Goal: Task Accomplishment & Management: Use online tool/utility

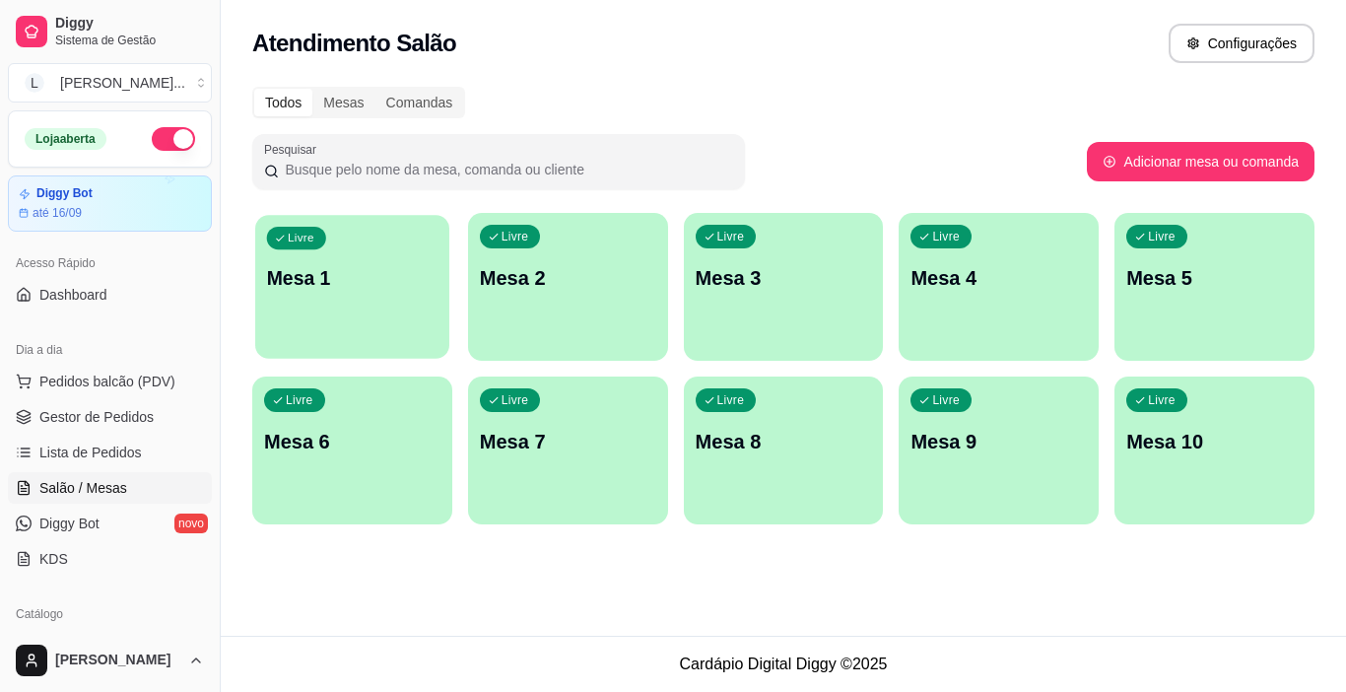
click at [386, 285] on p "Mesa 1" at bounding box center [352, 278] width 170 height 27
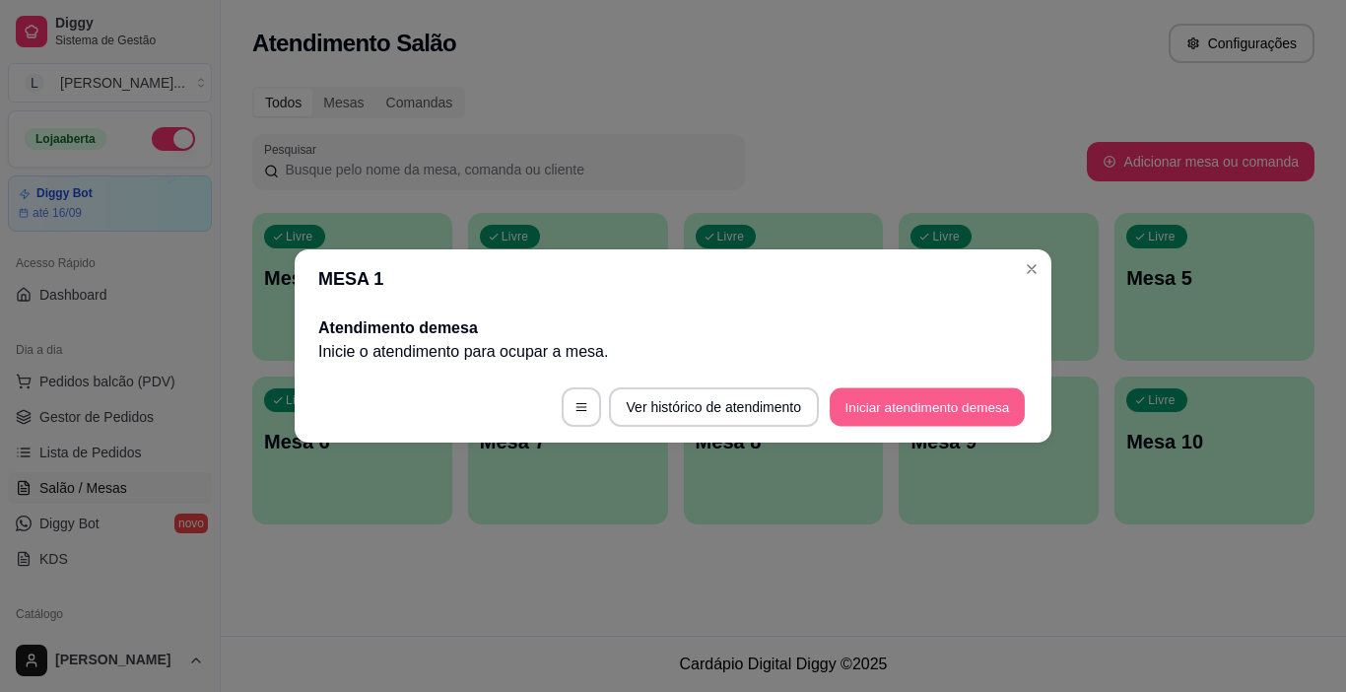
click at [975, 399] on button "Iniciar atendimento de mesa" at bounding box center [926, 407] width 195 height 38
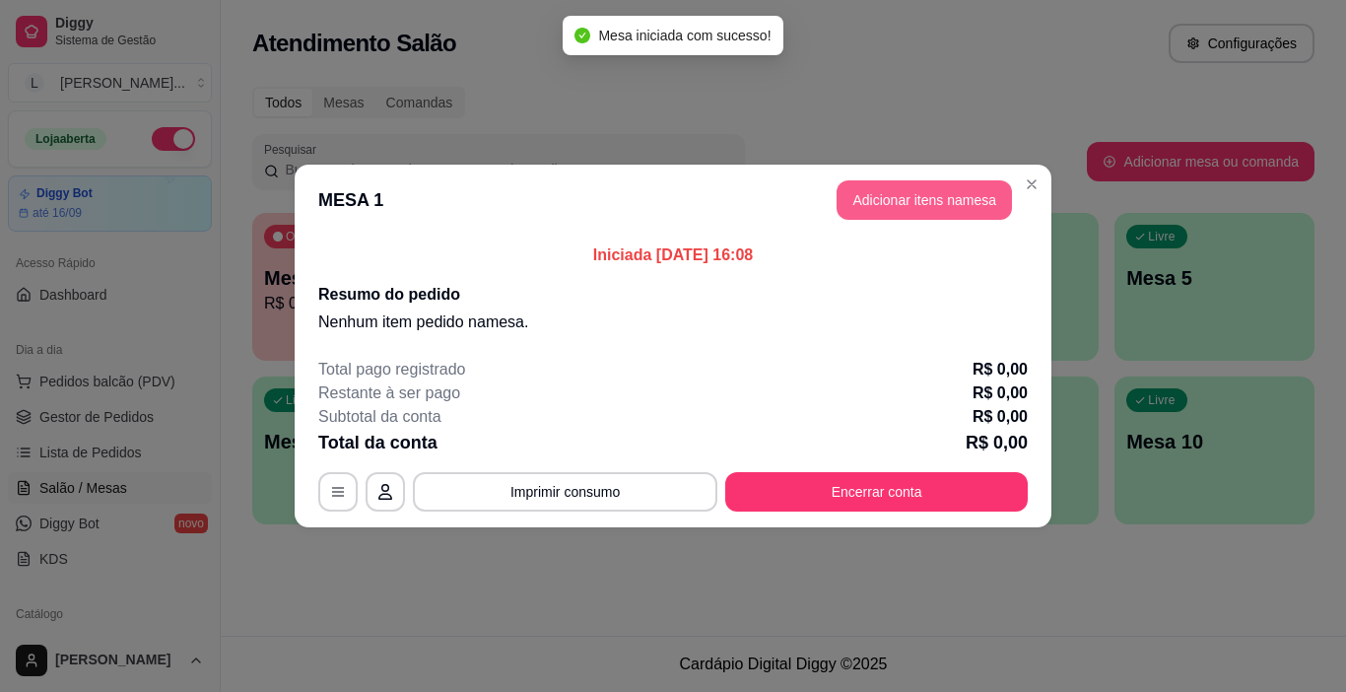
click at [891, 201] on button "Adicionar itens na mesa" at bounding box center [923, 199] width 175 height 39
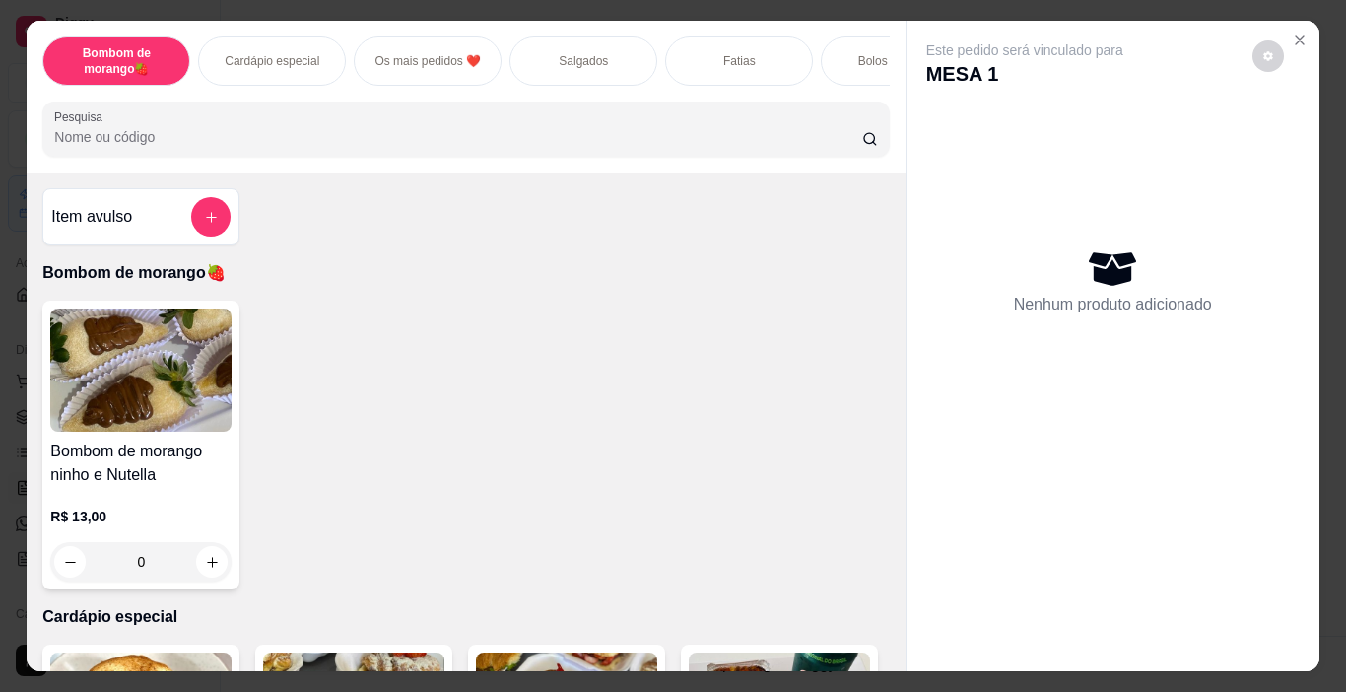
click at [602, 62] on div "Salgados" at bounding box center [583, 60] width 148 height 49
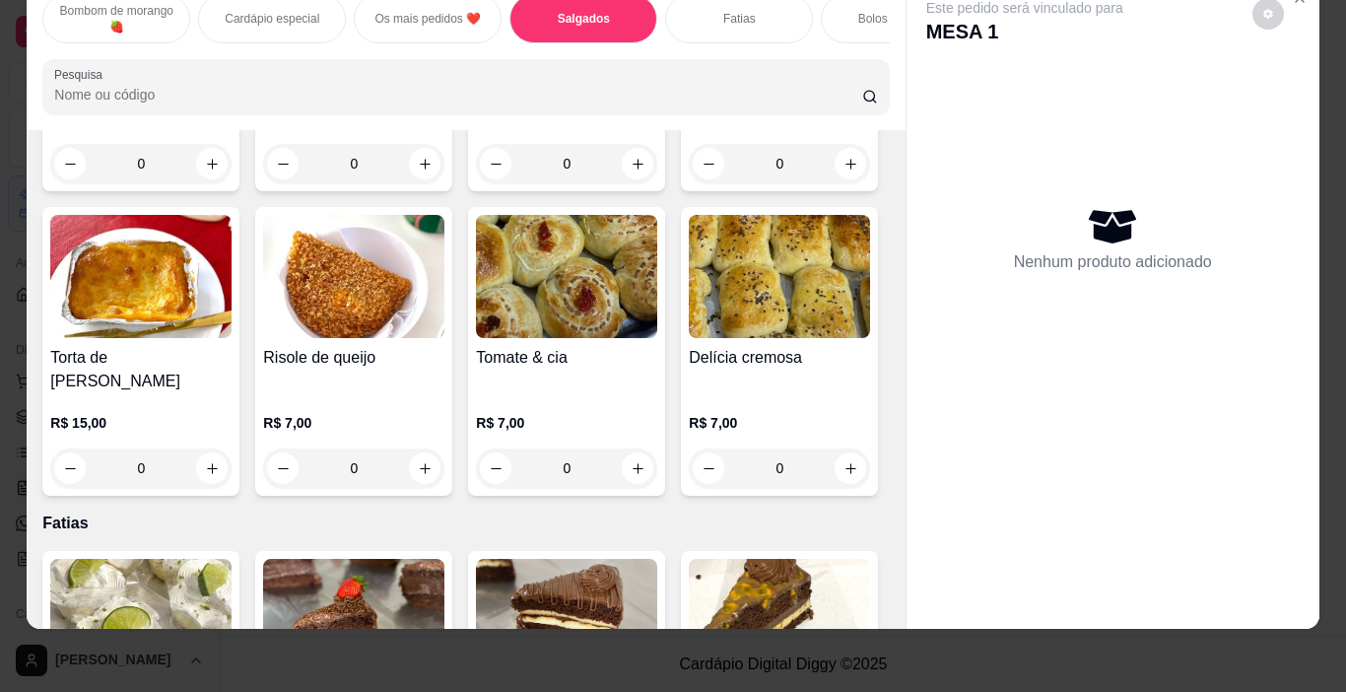
scroll to position [1574, 0]
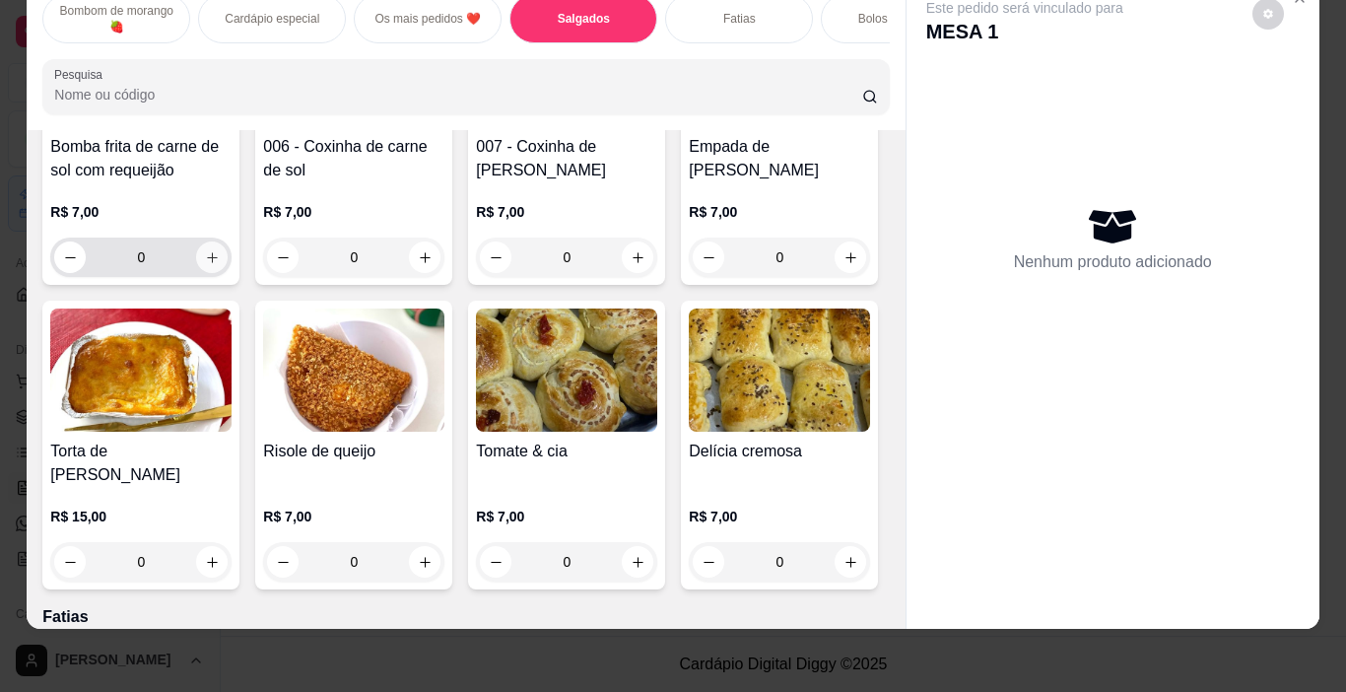
click at [218, 263] on icon "increase-product-quantity" at bounding box center [212, 257] width 11 height 11
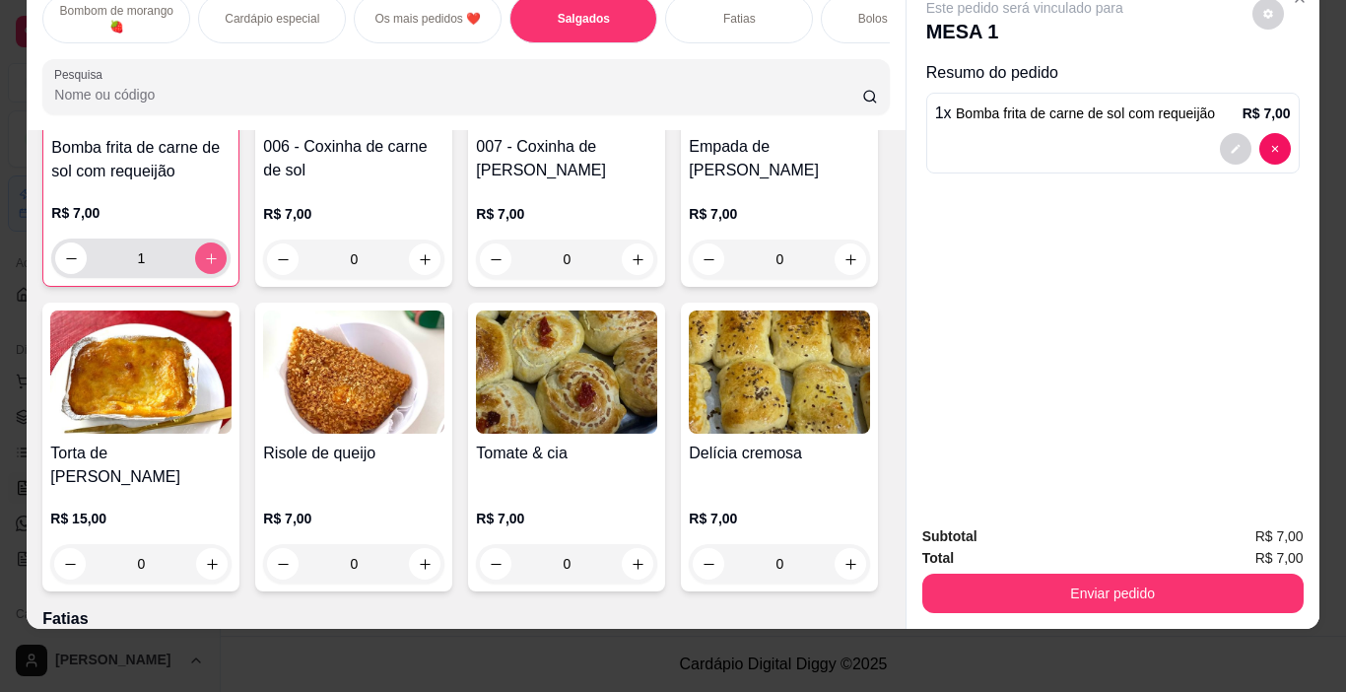
type input "1"
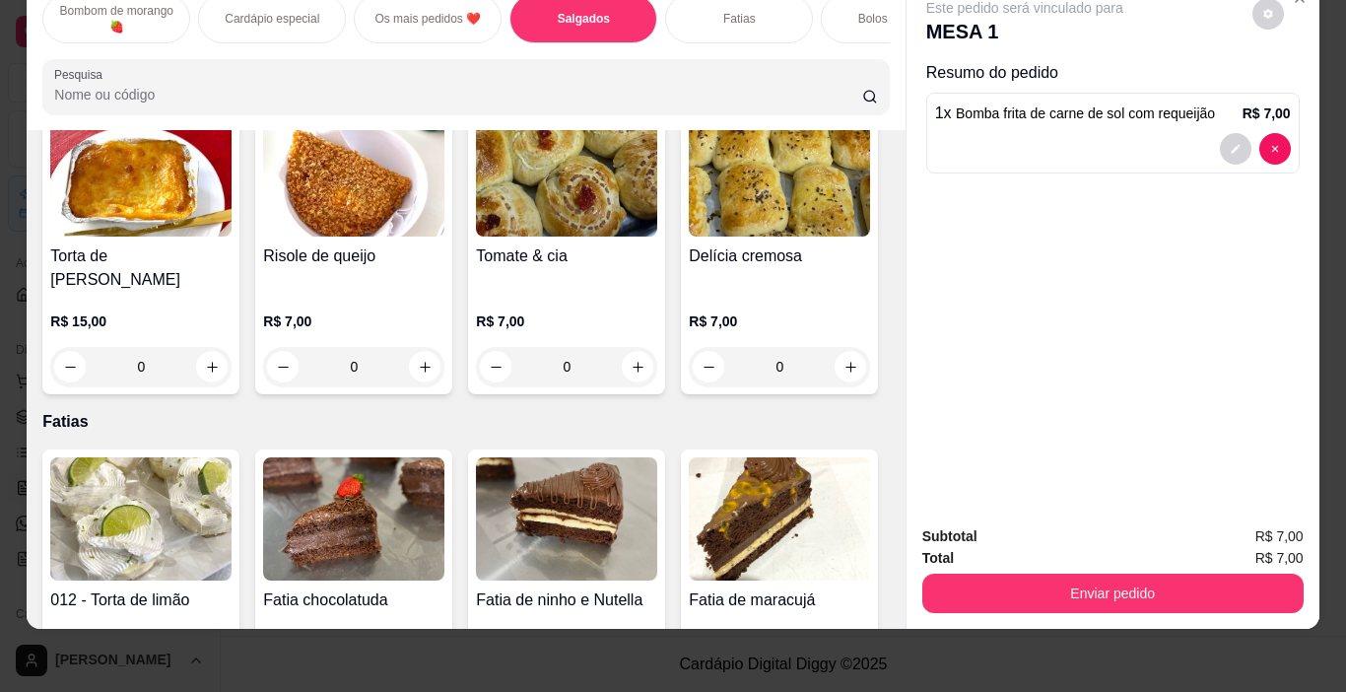
scroll to position [1870, 0]
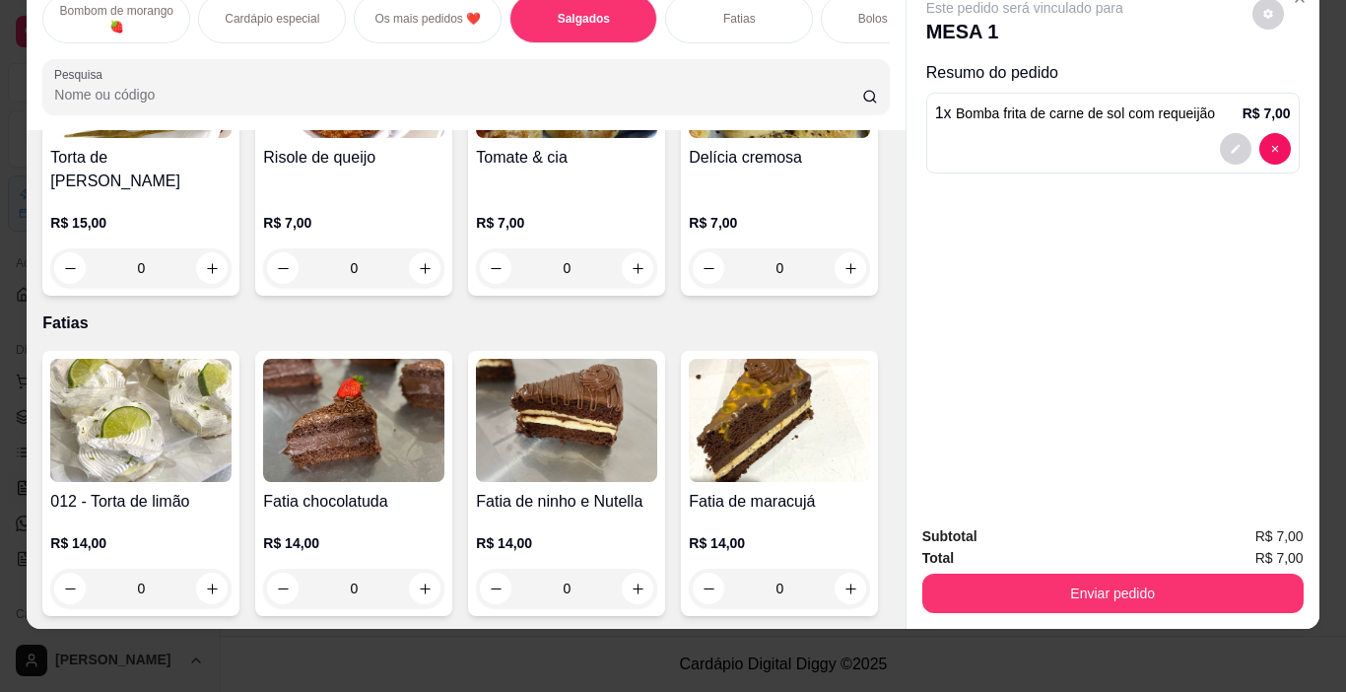
type input "1"
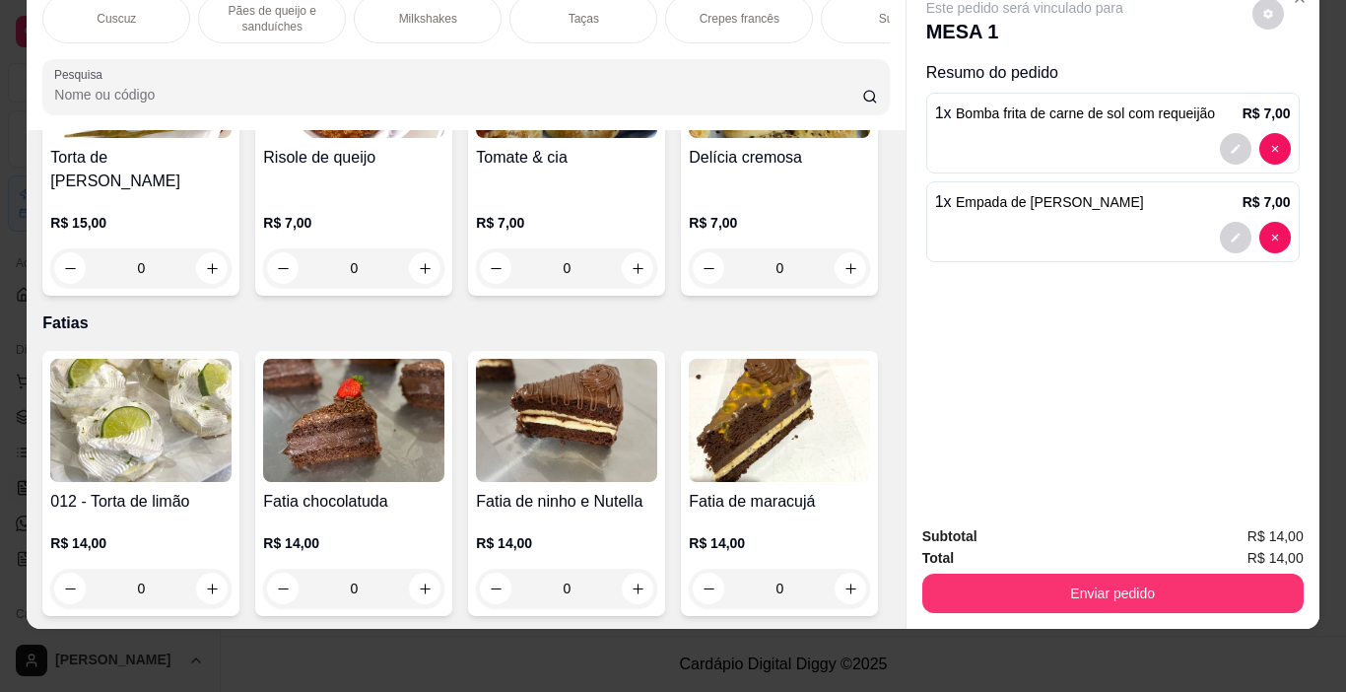
scroll to position [0, 2270]
click at [345, 17] on div "Milkshakes" at bounding box center [337, 18] width 148 height 49
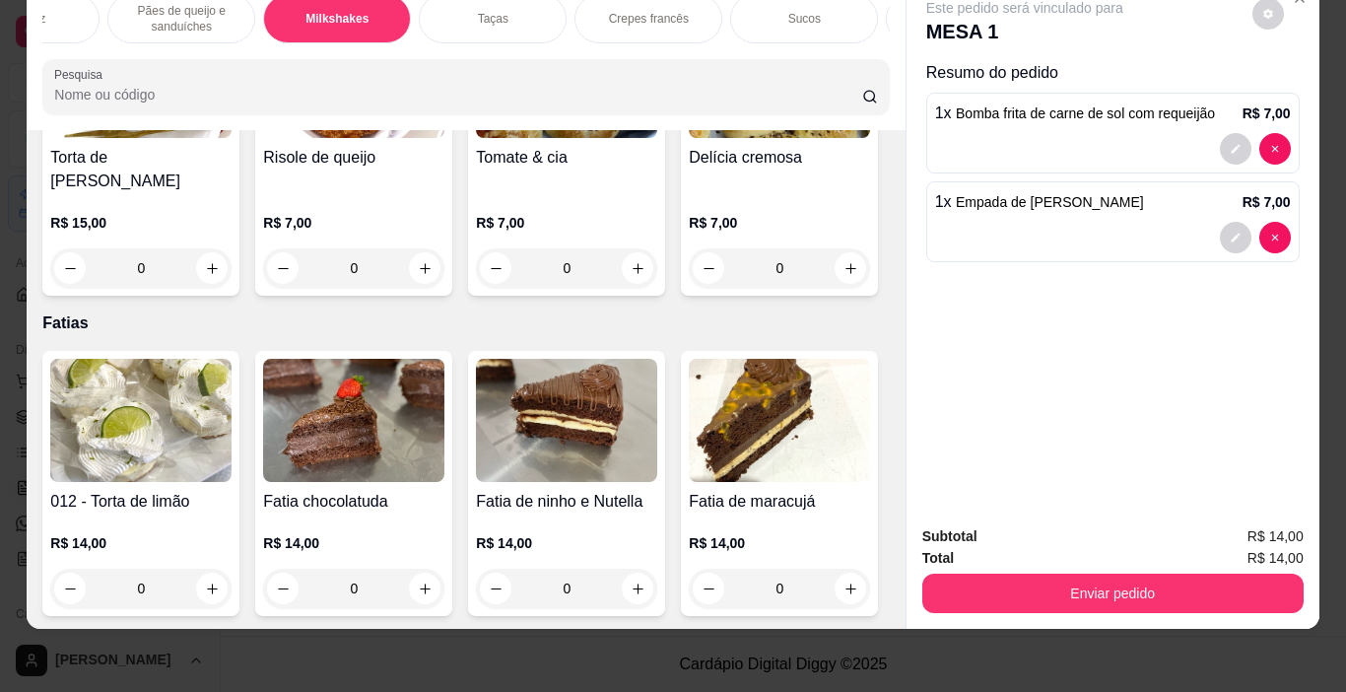
scroll to position [8673, 0]
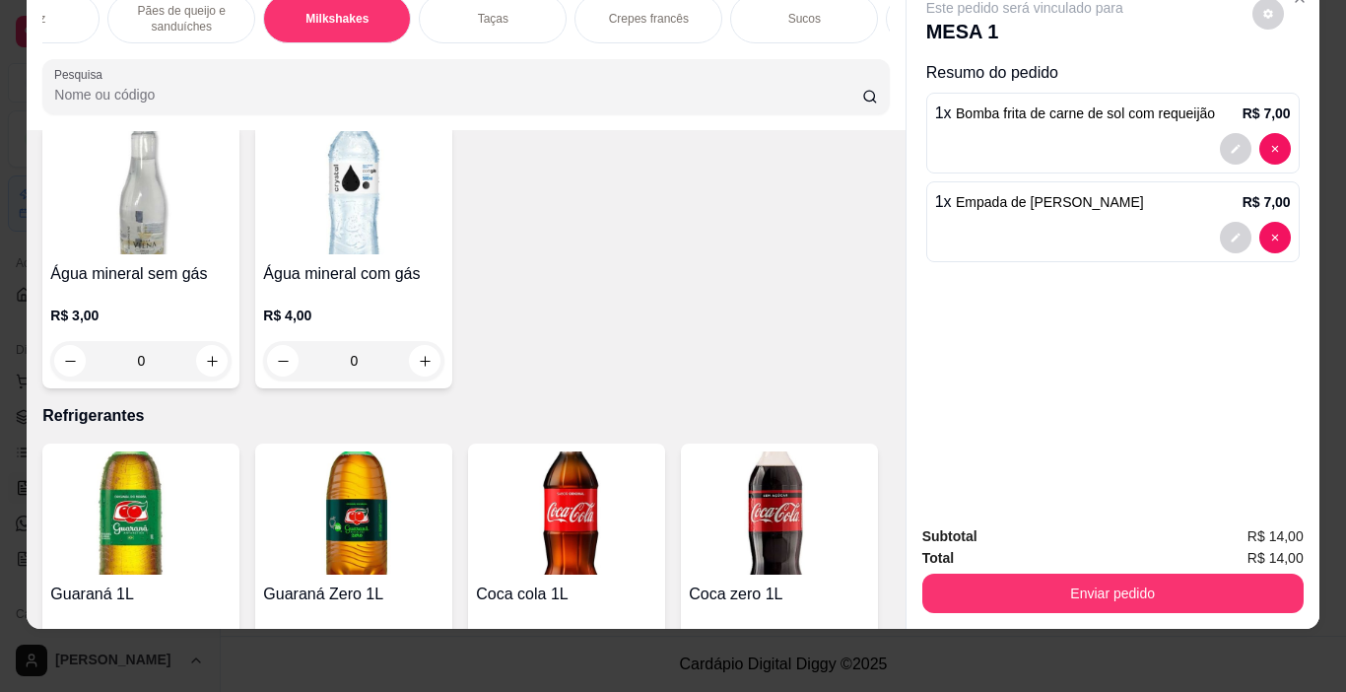
type input "1"
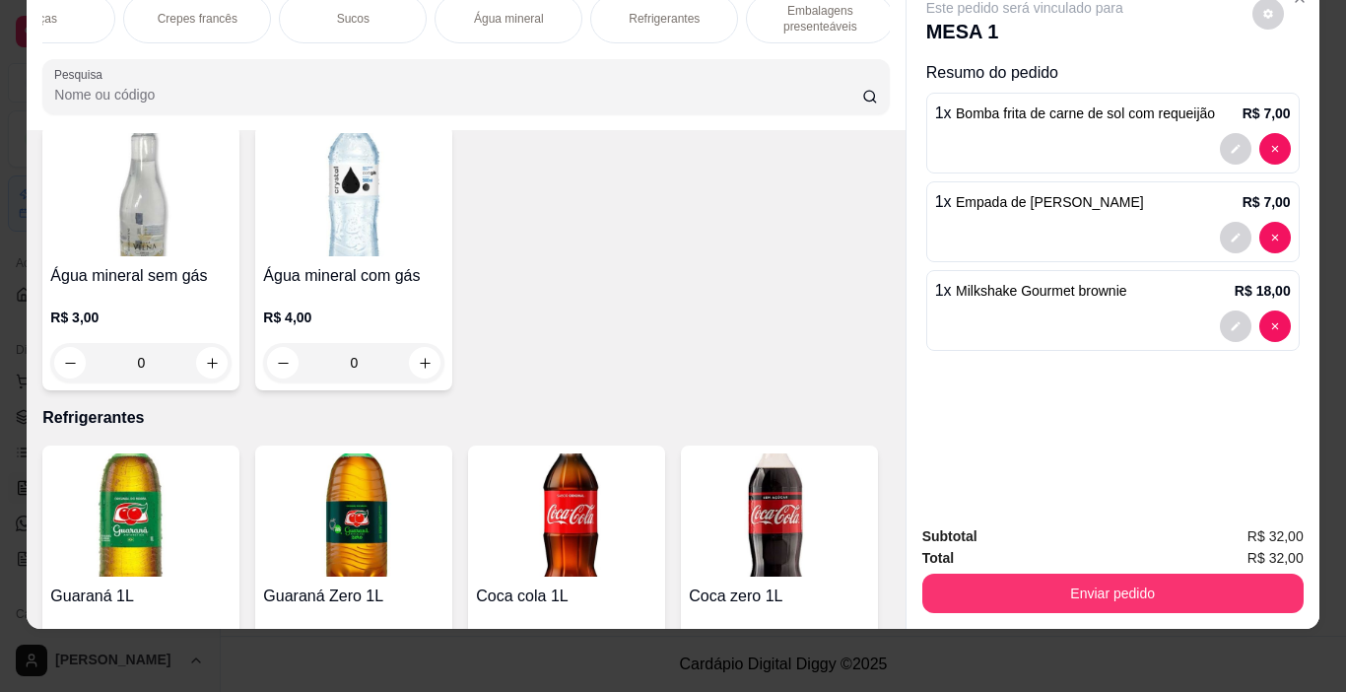
scroll to position [0, 2726]
click at [667, 11] on p "Refrigerantes" at bounding box center [659, 19] width 71 height 16
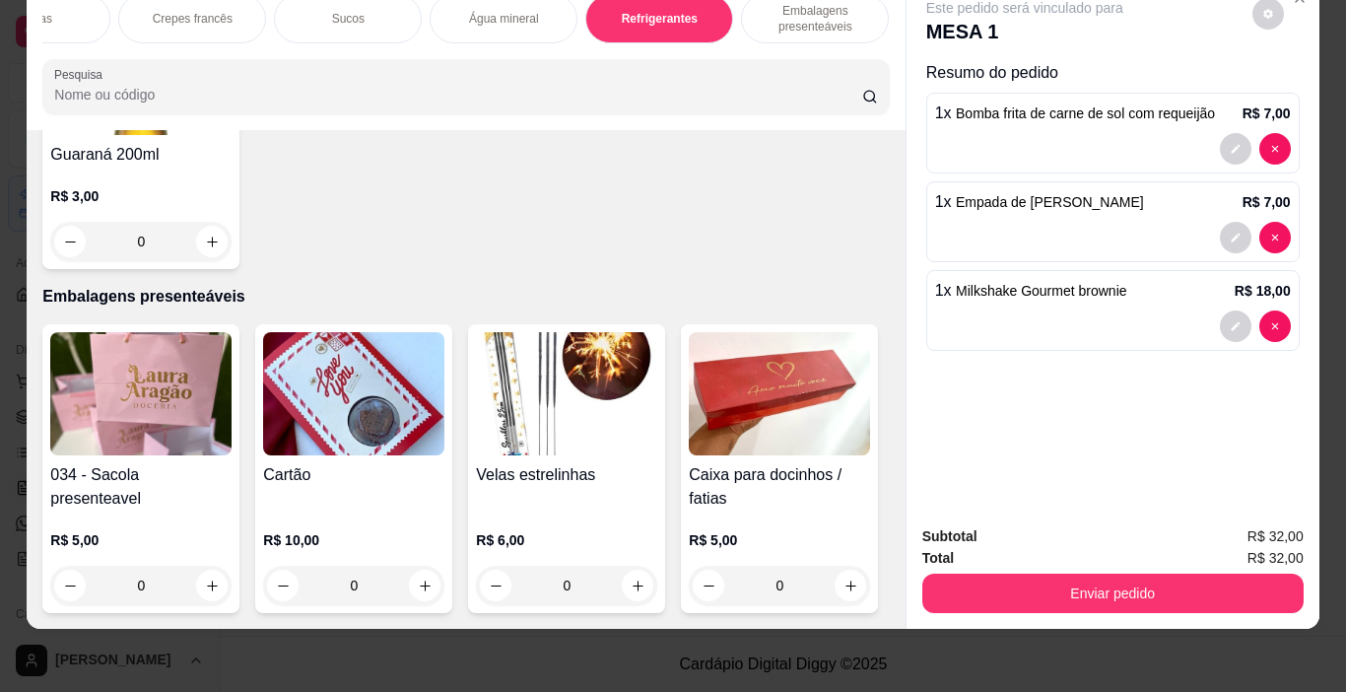
scroll to position [10848, 0]
type input "1"
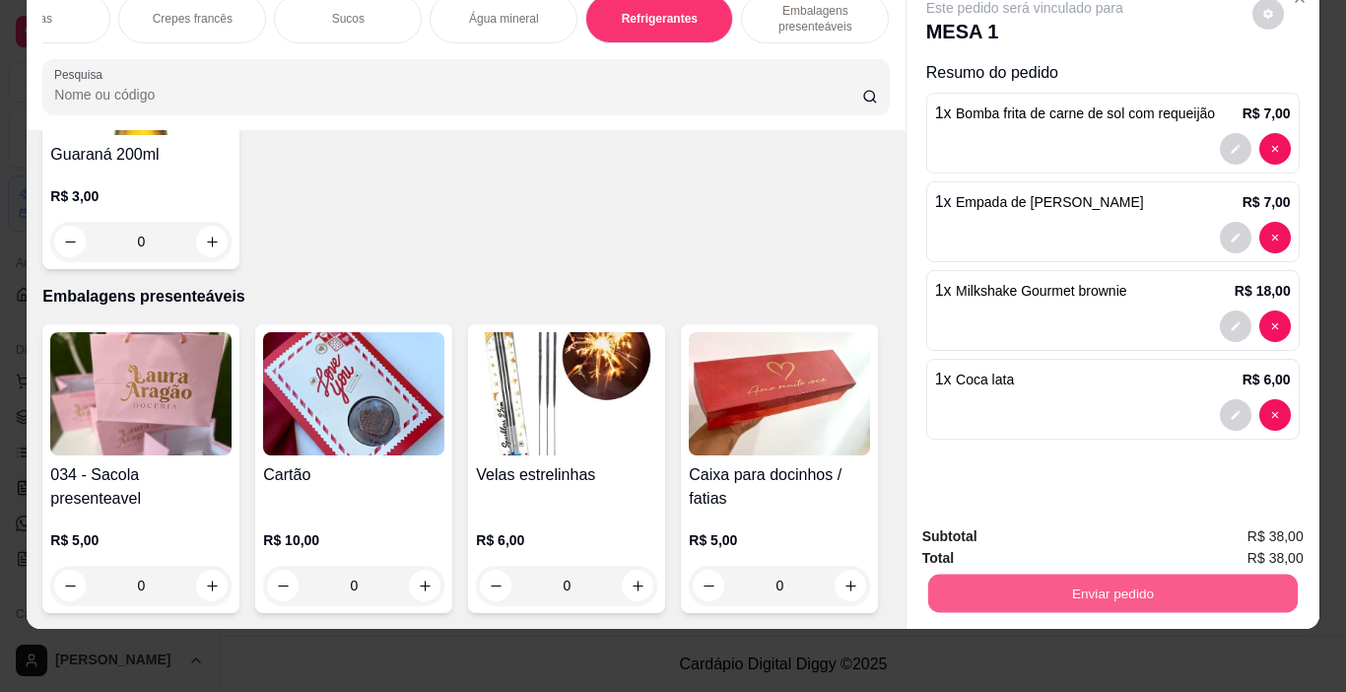
click at [1068, 575] on button "Enviar pedido" at bounding box center [1111, 593] width 369 height 38
click at [1091, 546] on button "Não registrar e enviar pedido" at bounding box center [1047, 529] width 199 height 36
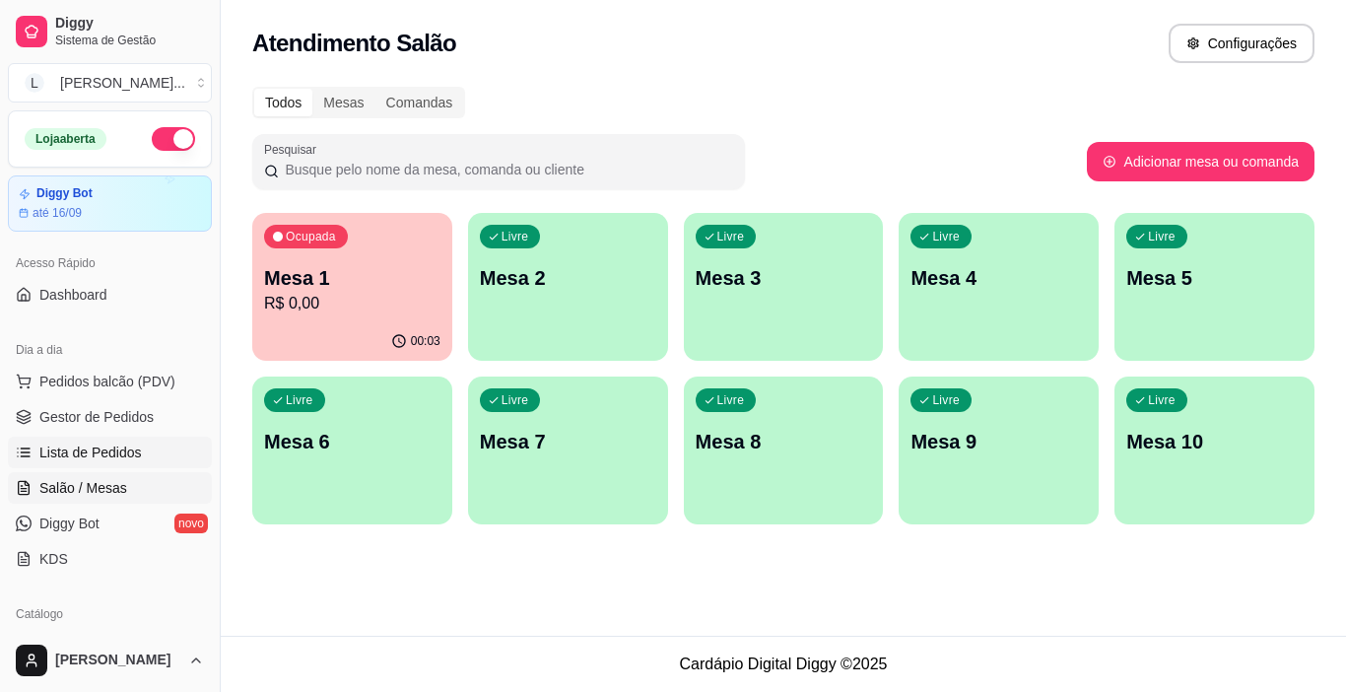
click at [118, 455] on span "Lista de Pedidos" at bounding box center [90, 452] width 102 height 20
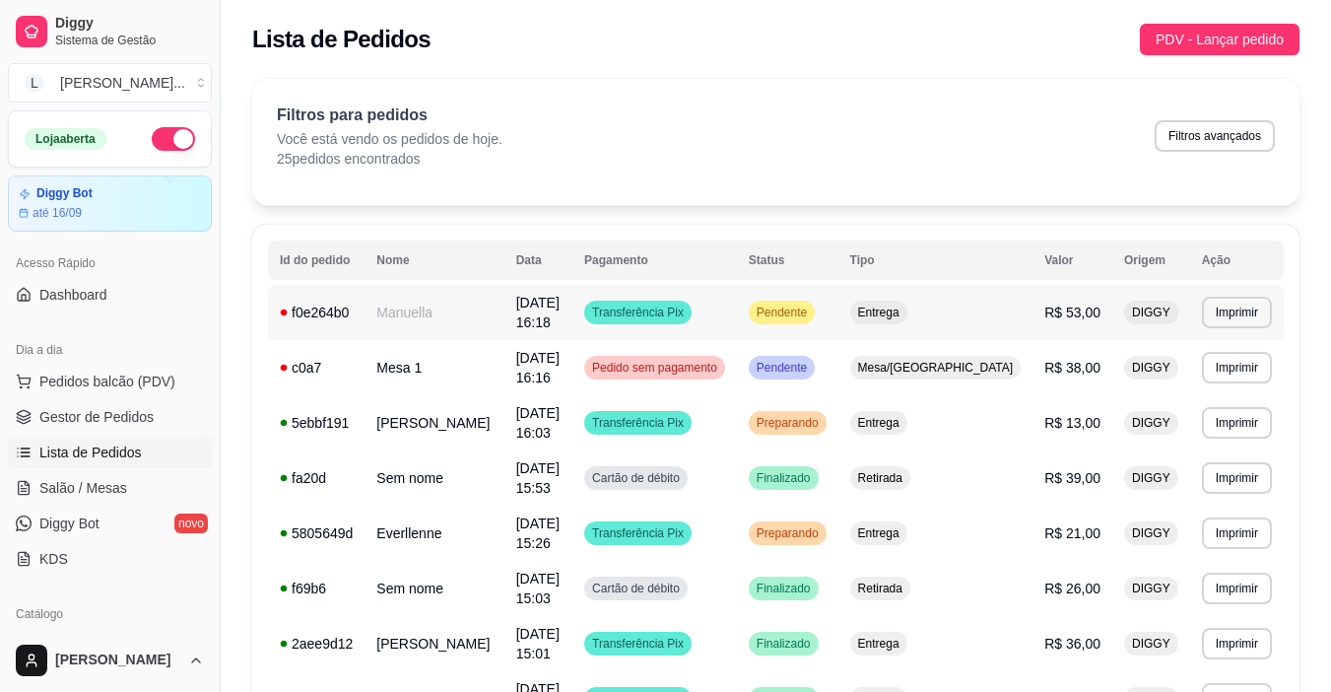
click at [737, 312] on td "Transferência Pix" at bounding box center [654, 312] width 165 height 55
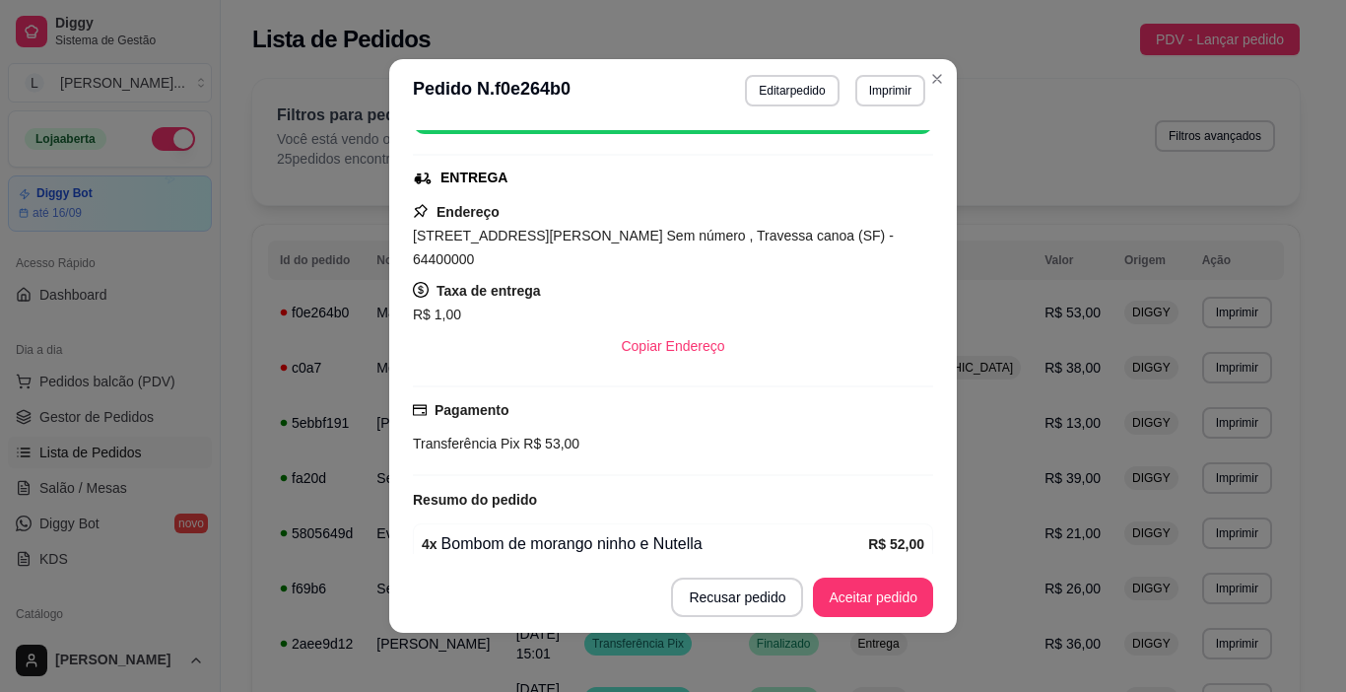
scroll to position [342, 0]
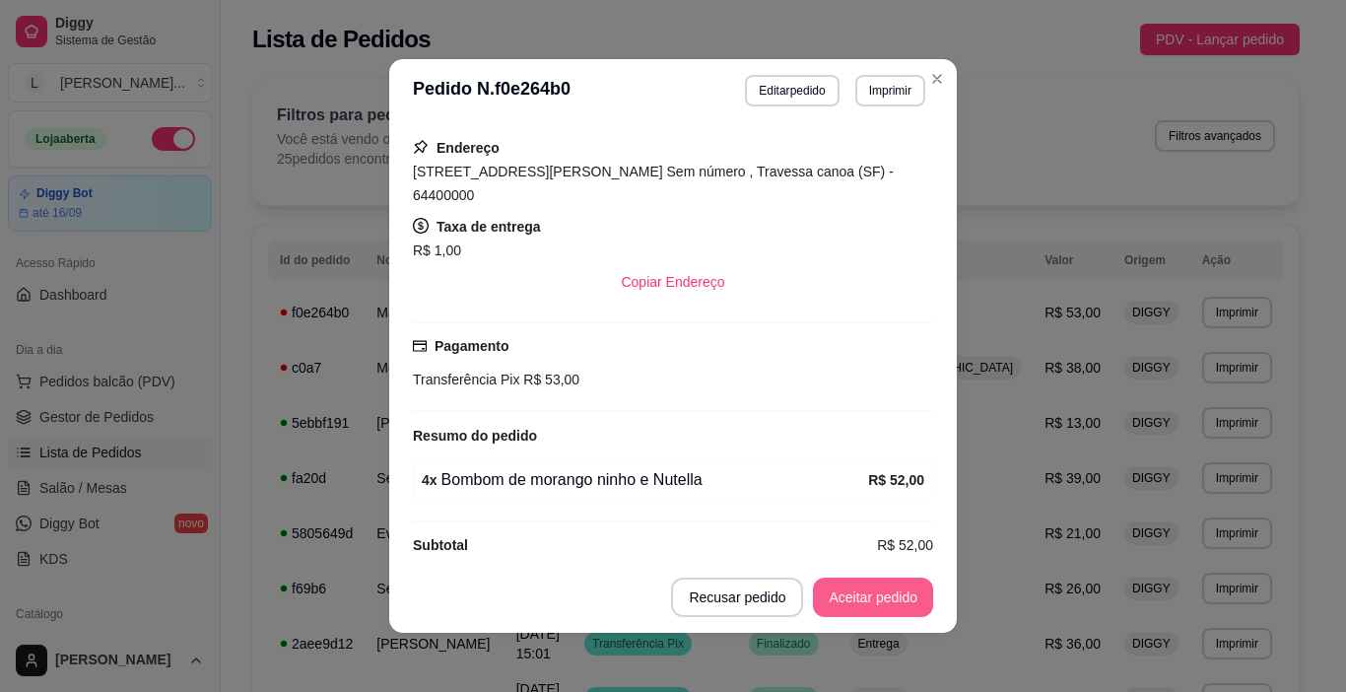
click at [858, 613] on button "Aceitar pedido" at bounding box center [873, 596] width 120 height 39
click at [859, 607] on button "Mover para preparo" at bounding box center [856, 597] width 148 height 38
click at [876, 94] on button "Imprimir" at bounding box center [890, 91] width 70 height 32
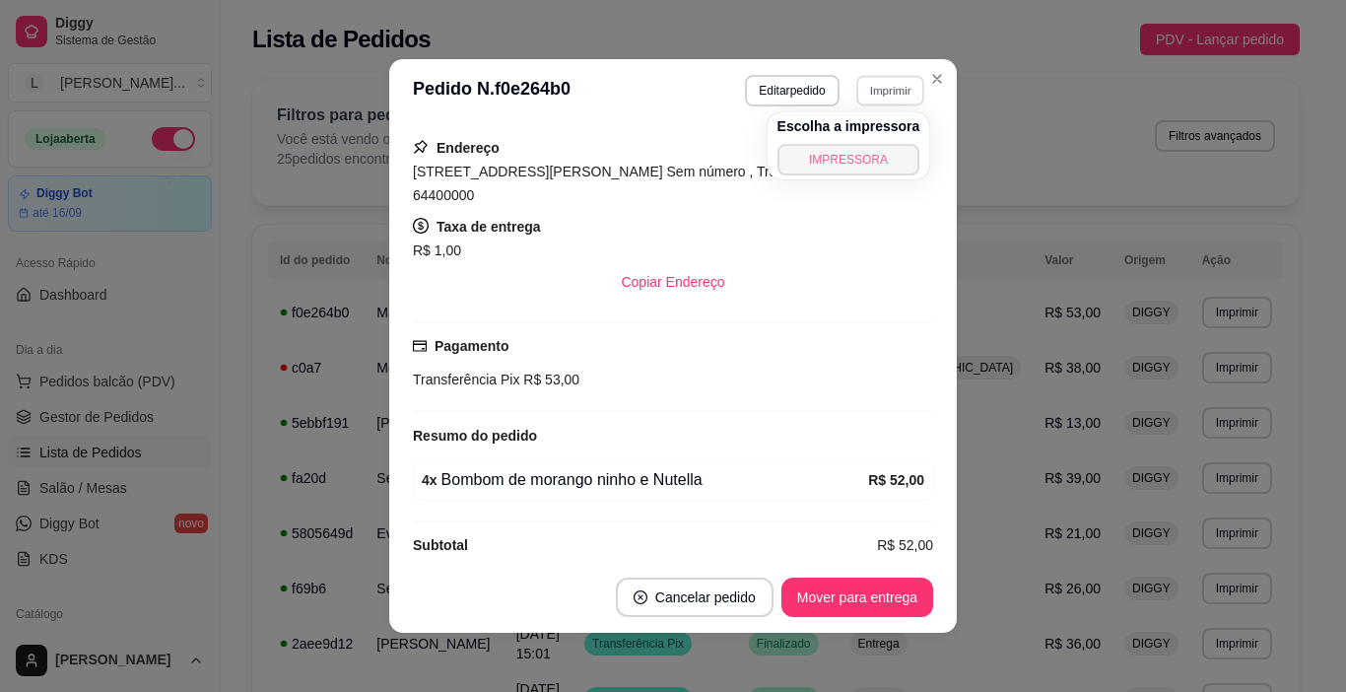
click at [846, 155] on button "IMPRESSORA" at bounding box center [848, 160] width 143 height 32
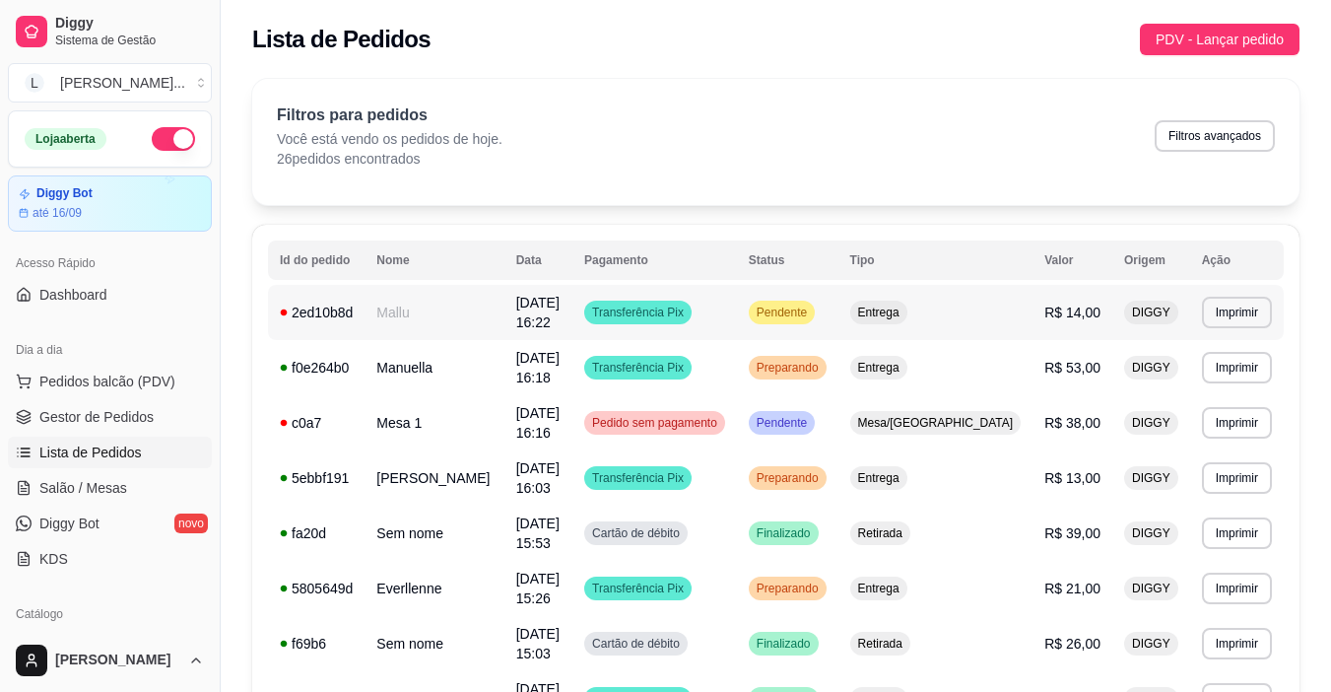
click at [737, 309] on td "Transferência Pix" at bounding box center [654, 312] width 165 height 55
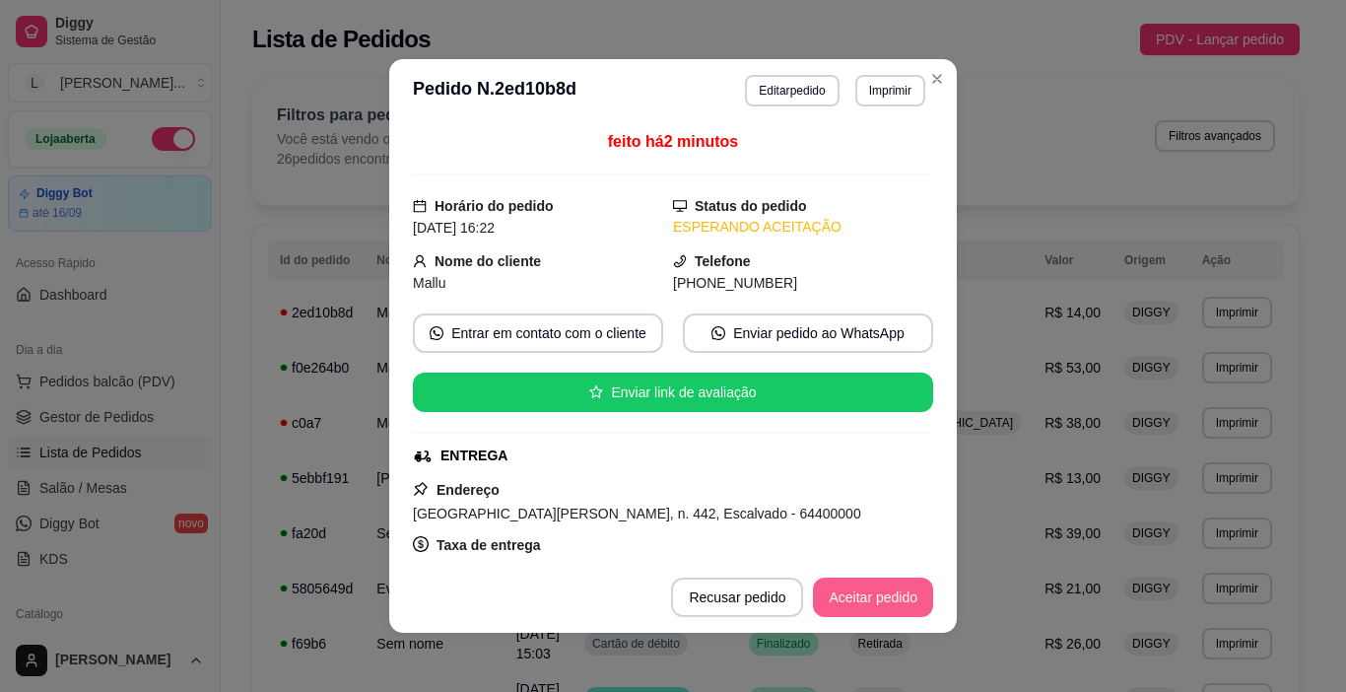
click at [856, 601] on button "Aceitar pedido" at bounding box center [873, 596] width 120 height 39
click at [848, 598] on button "Mover para preparo" at bounding box center [856, 597] width 148 height 38
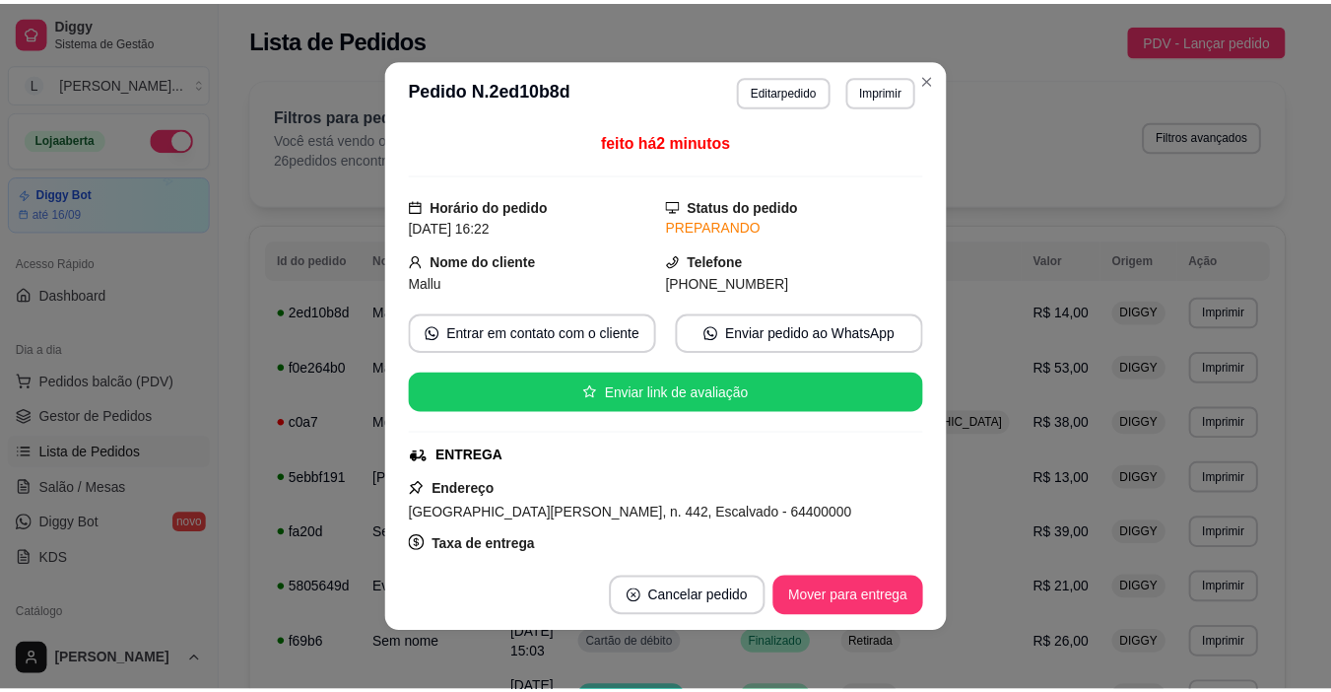
scroll to position [99, 0]
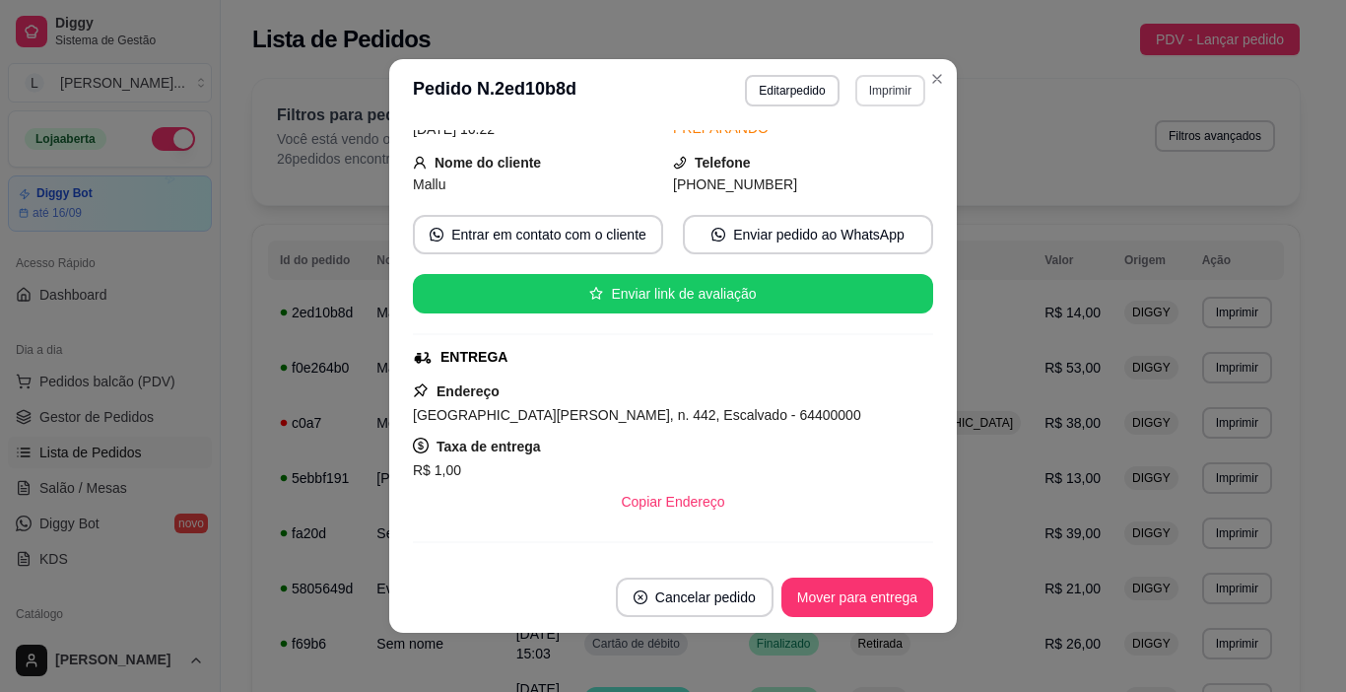
click at [888, 99] on button "Imprimir" at bounding box center [890, 91] width 70 height 32
click at [865, 163] on button "IMPRESSORA" at bounding box center [848, 160] width 143 height 32
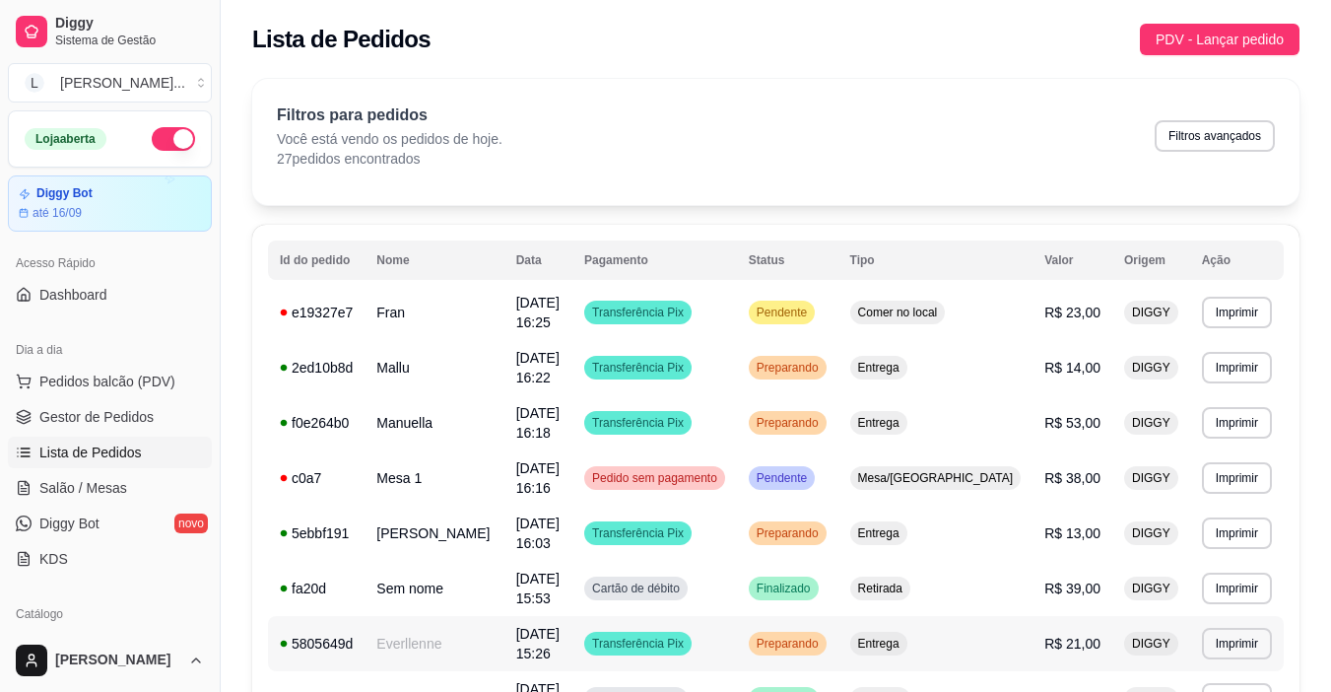
click at [539, 616] on td "[DATE] 15:26" at bounding box center [538, 643] width 68 height 55
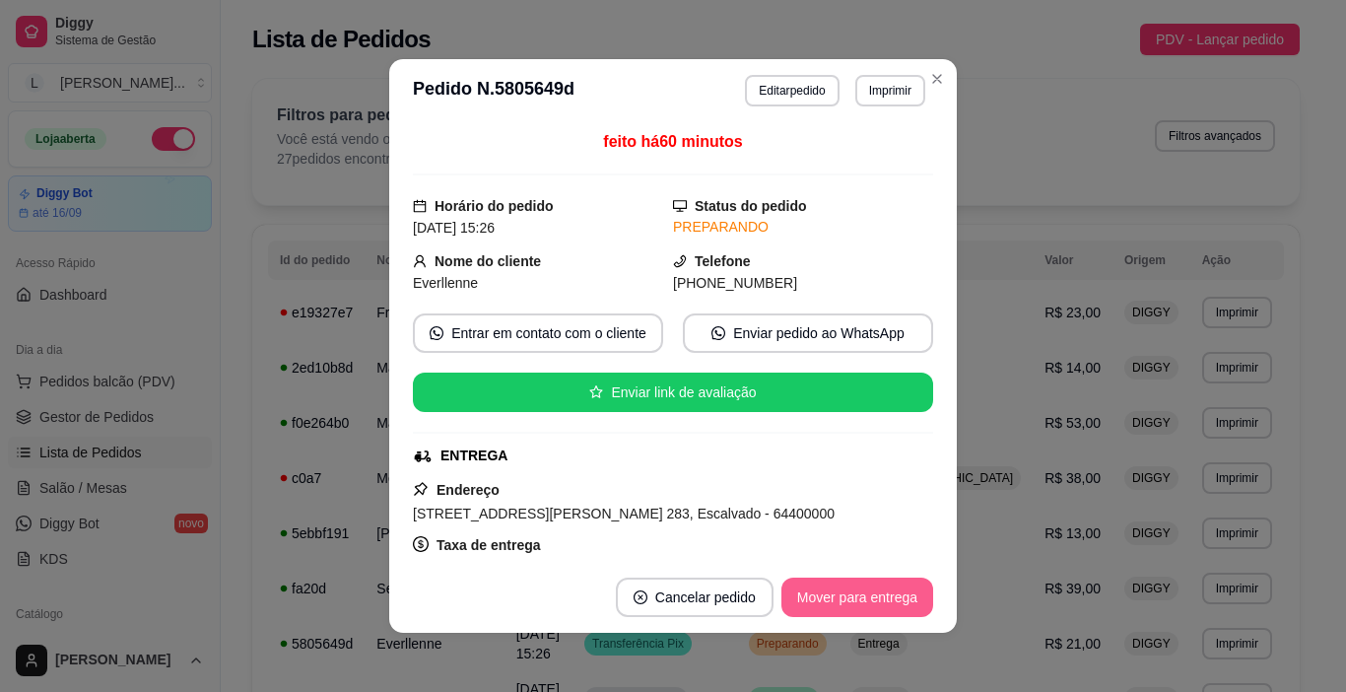
click at [781, 603] on button "Mover para entrega" at bounding box center [857, 596] width 152 height 39
click at [847, 599] on button "Mover para finalizado" at bounding box center [851, 596] width 164 height 39
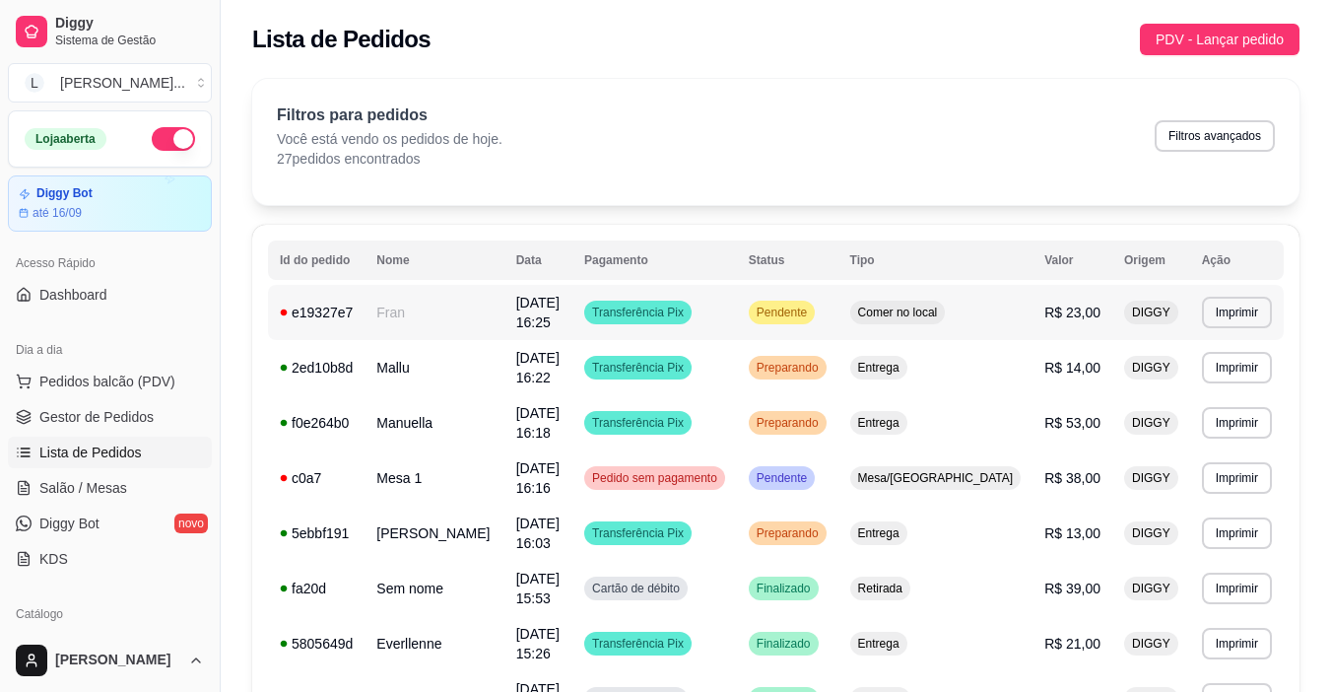
click at [737, 312] on td "Transferência Pix" at bounding box center [654, 312] width 165 height 55
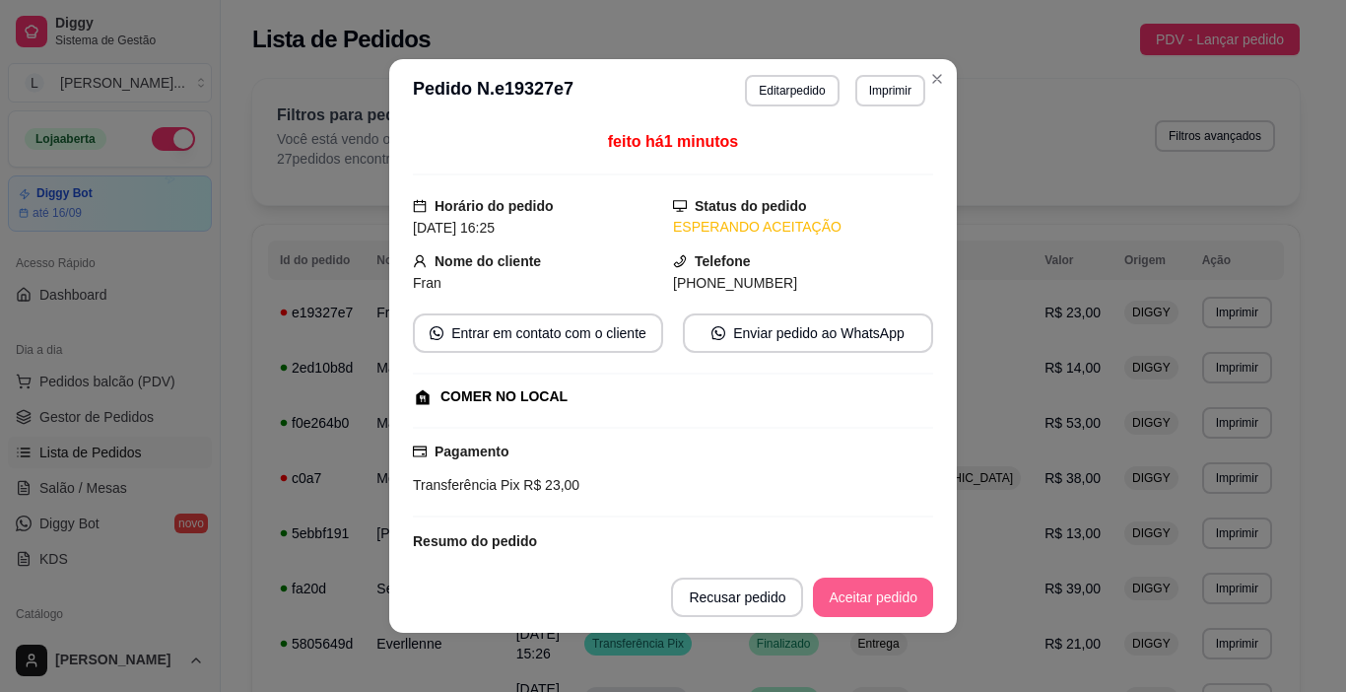
click at [883, 600] on button "Aceitar pedido" at bounding box center [873, 596] width 120 height 39
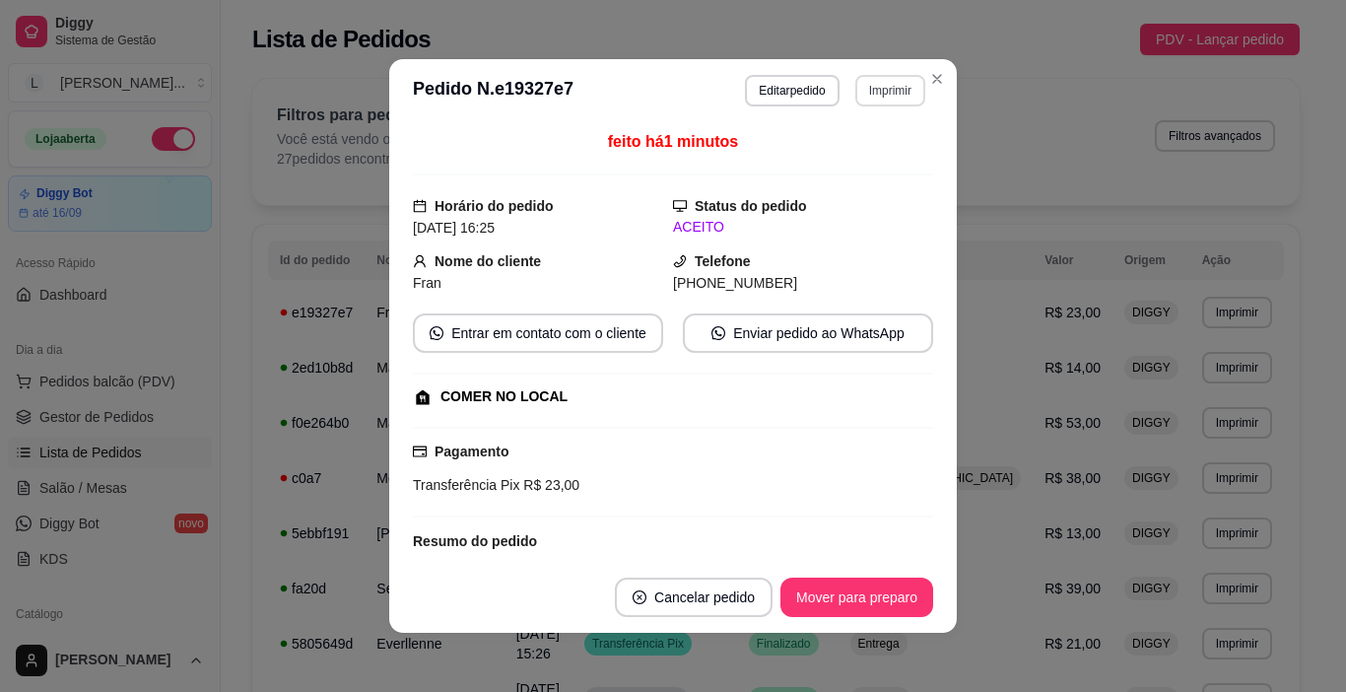
click at [867, 98] on button "Imprimir" at bounding box center [890, 91] width 70 height 32
click at [845, 165] on button "IMPRESSORA" at bounding box center [848, 161] width 143 height 32
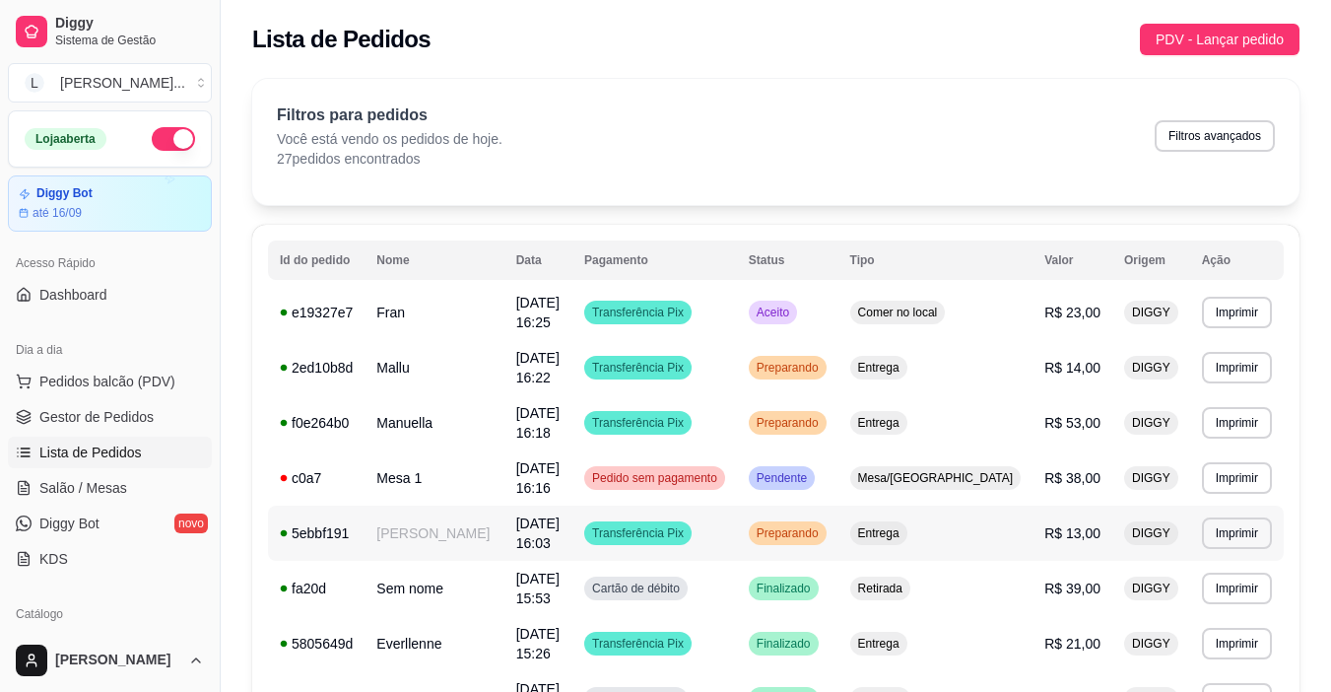
click at [737, 505] on td "Transferência Pix" at bounding box center [654, 532] width 165 height 55
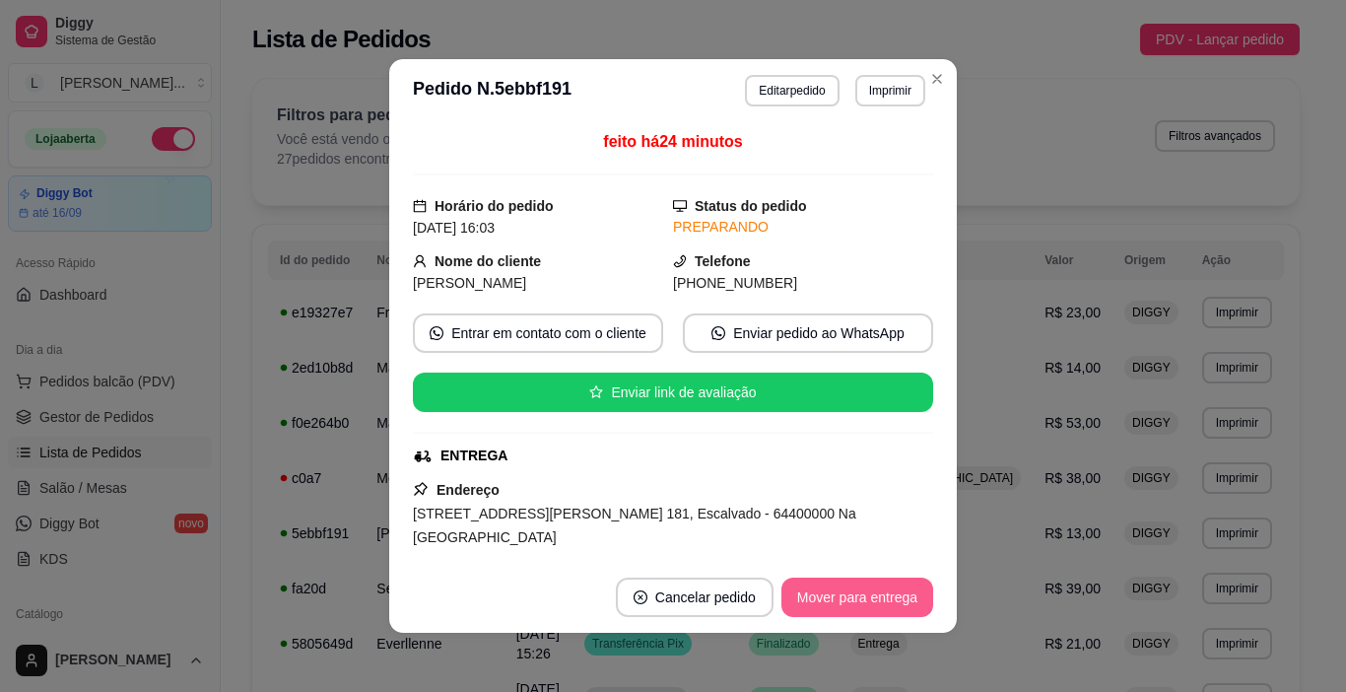
click at [809, 588] on button "Mover para entrega" at bounding box center [857, 596] width 152 height 39
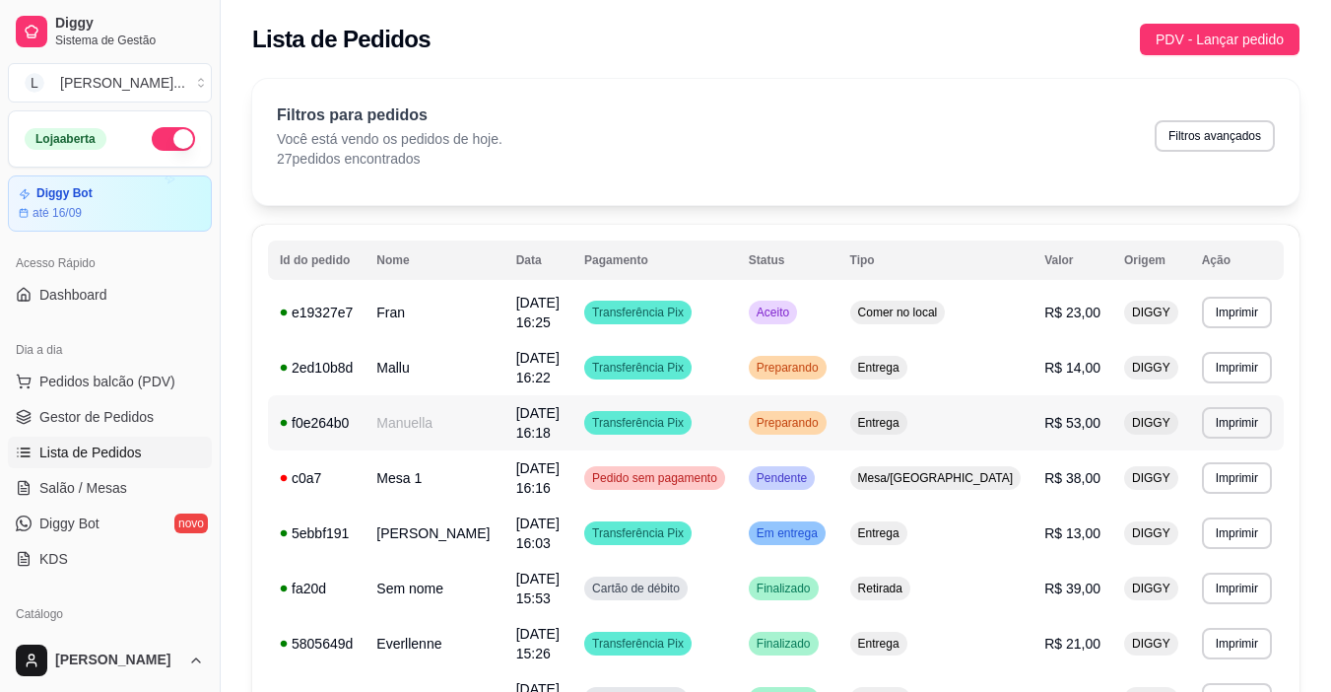
click at [737, 408] on td "Transferência Pix" at bounding box center [654, 422] width 165 height 55
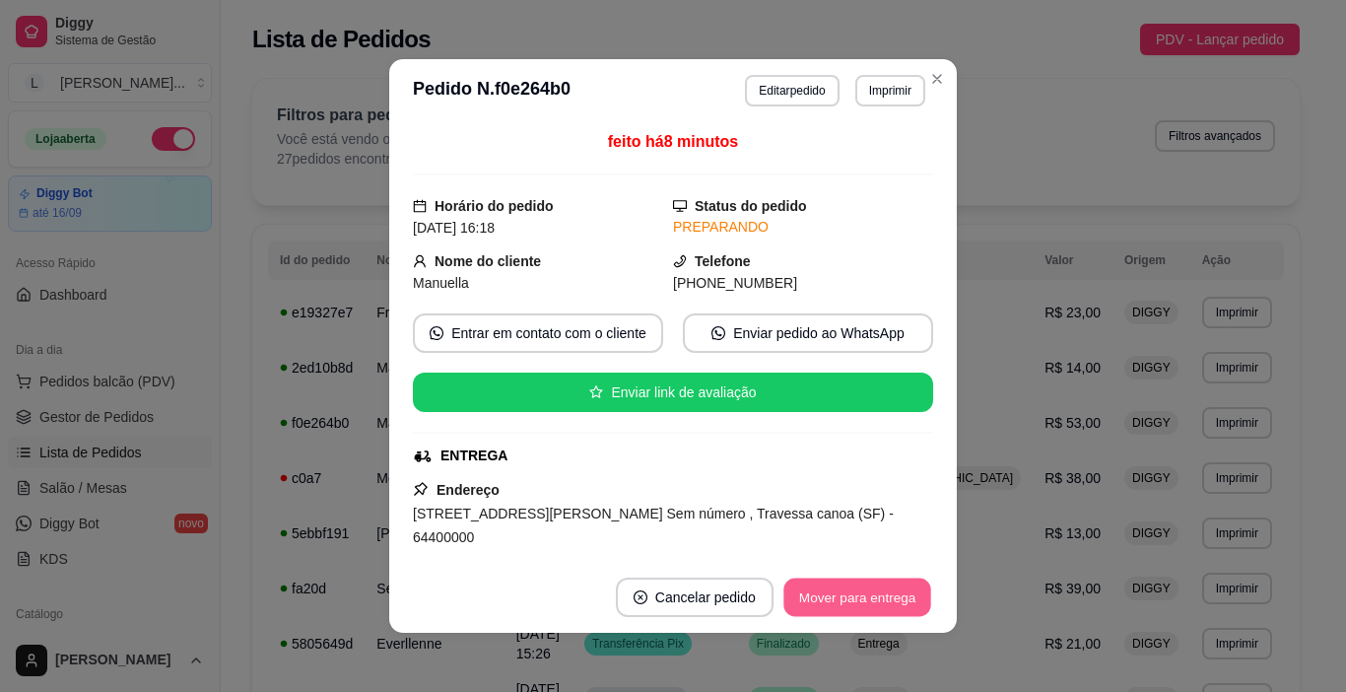
click at [842, 596] on button "Mover para entrega" at bounding box center [857, 597] width 148 height 38
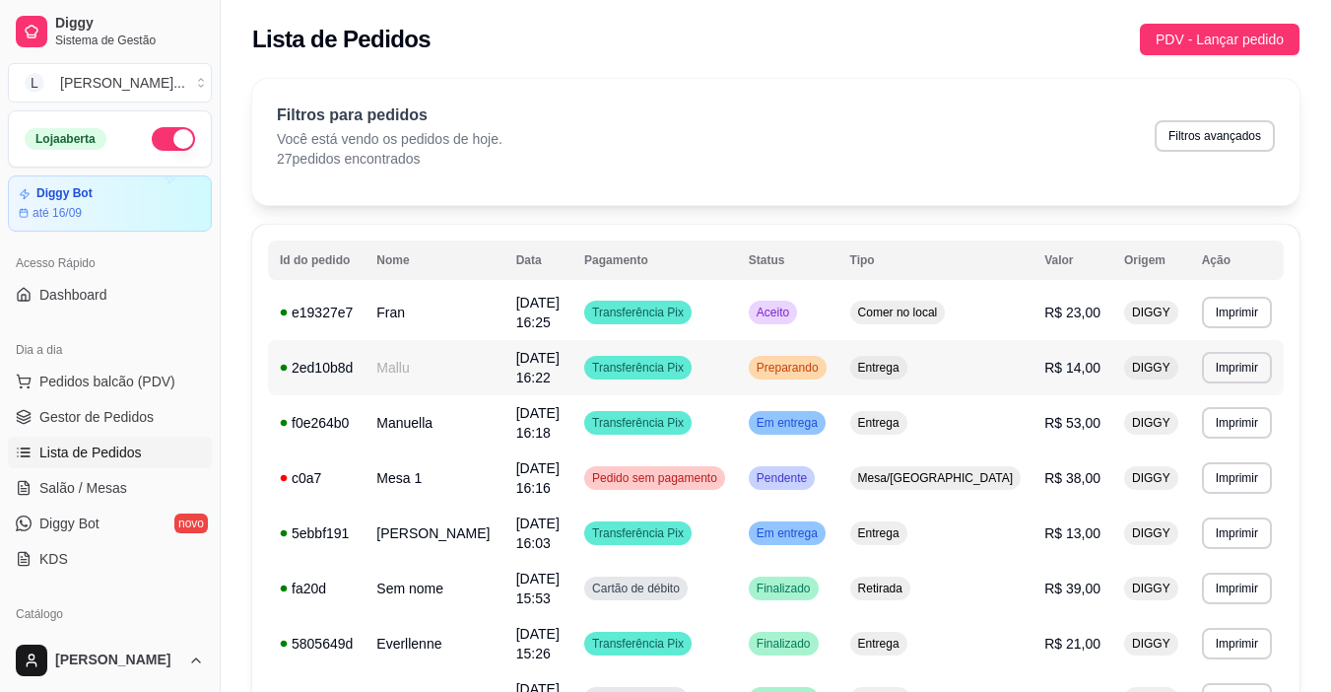
click at [737, 355] on td "Transferência Pix" at bounding box center [654, 367] width 165 height 55
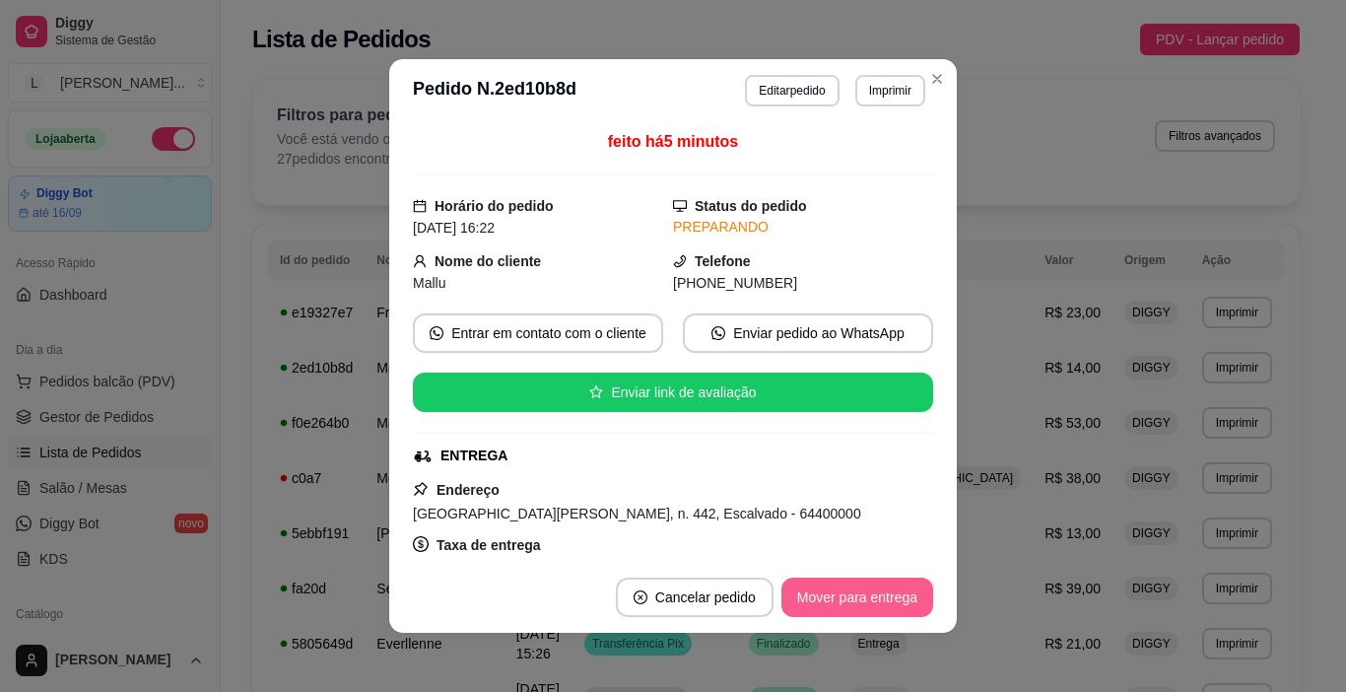
click at [850, 583] on button "Mover para entrega" at bounding box center [857, 596] width 152 height 39
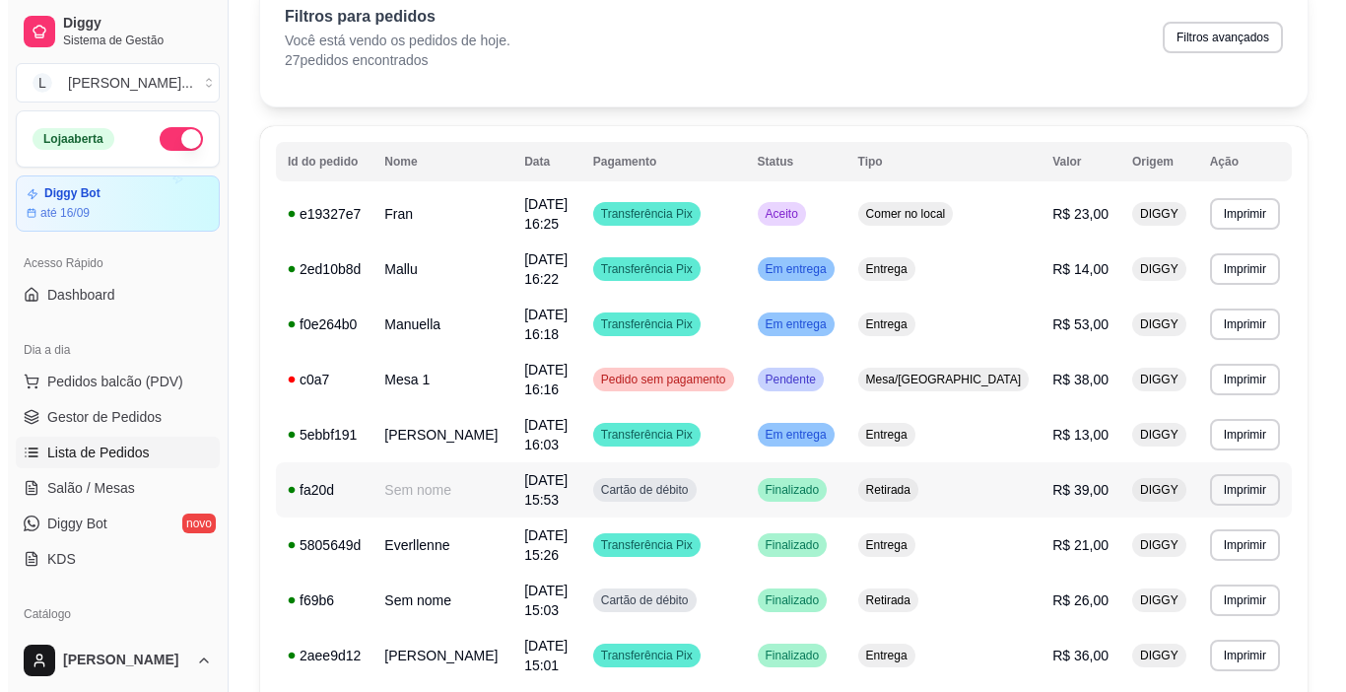
scroll to position [0, 0]
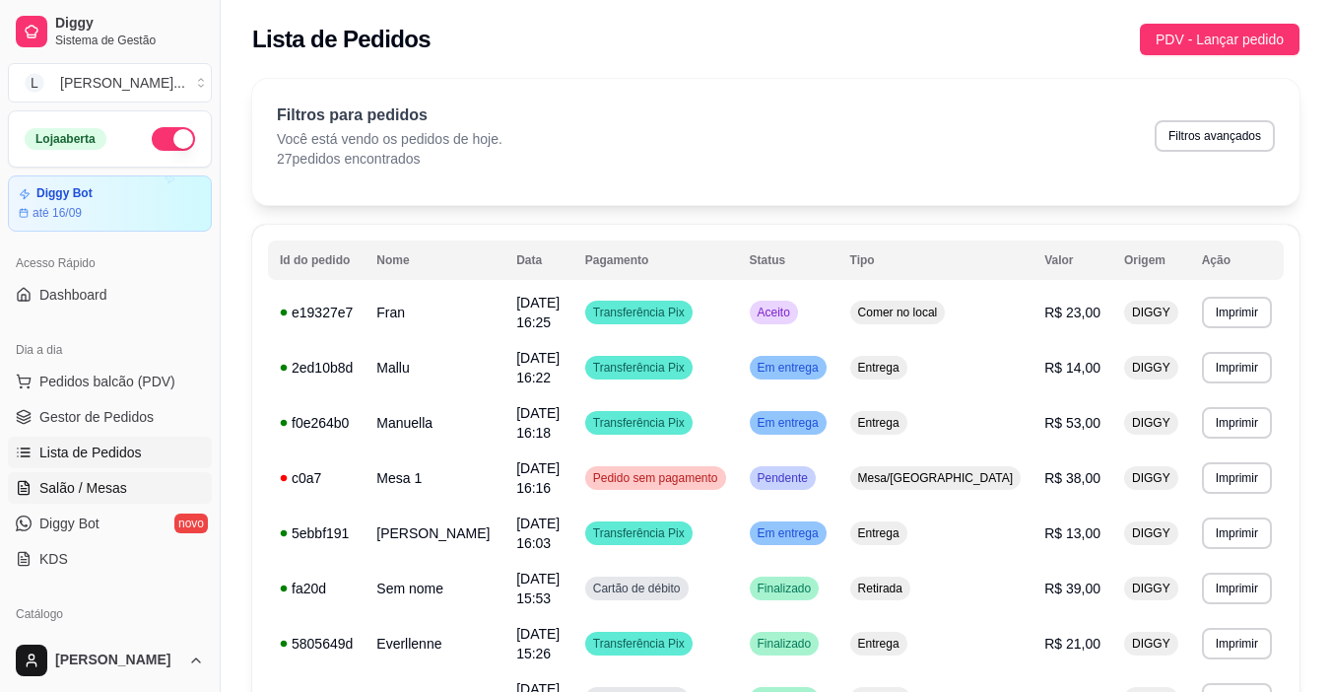
click at [104, 488] on span "Salão / Mesas" at bounding box center [83, 488] width 88 height 20
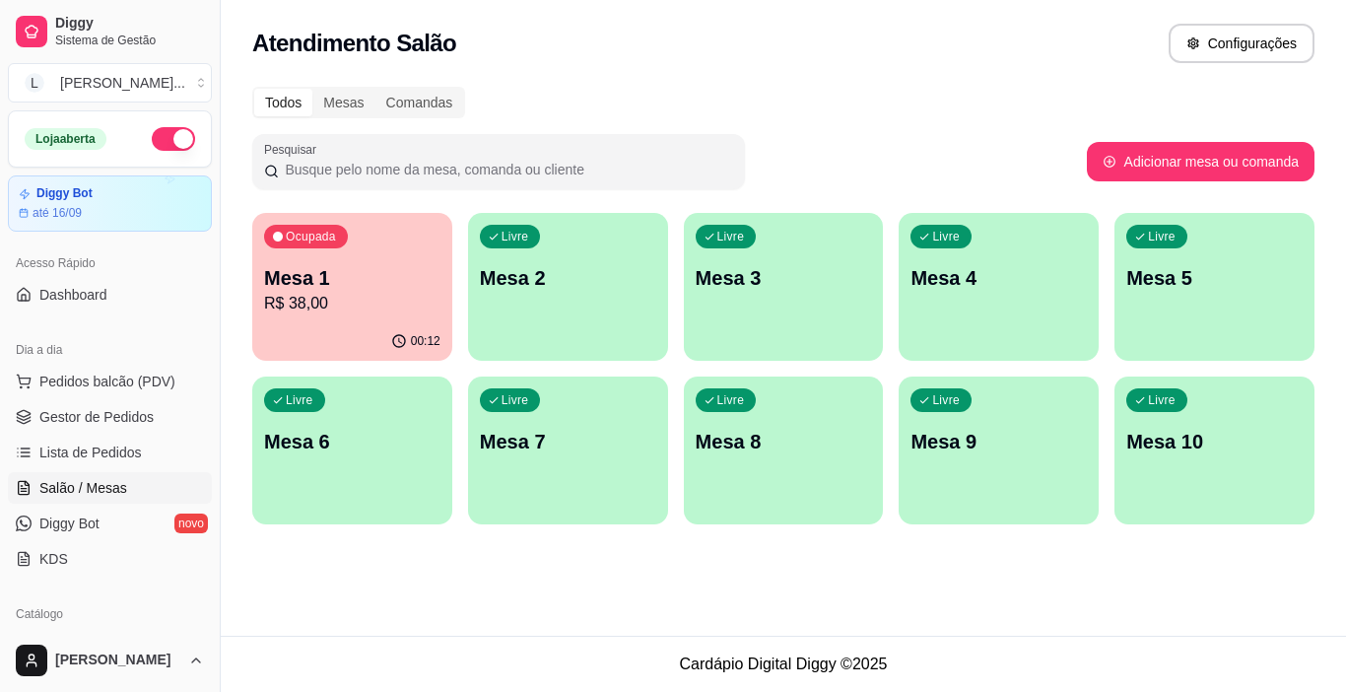
click at [341, 309] on p "R$ 38,00" at bounding box center [352, 304] width 176 height 24
click at [373, 305] on p "R$ 38,00" at bounding box center [352, 304] width 176 height 24
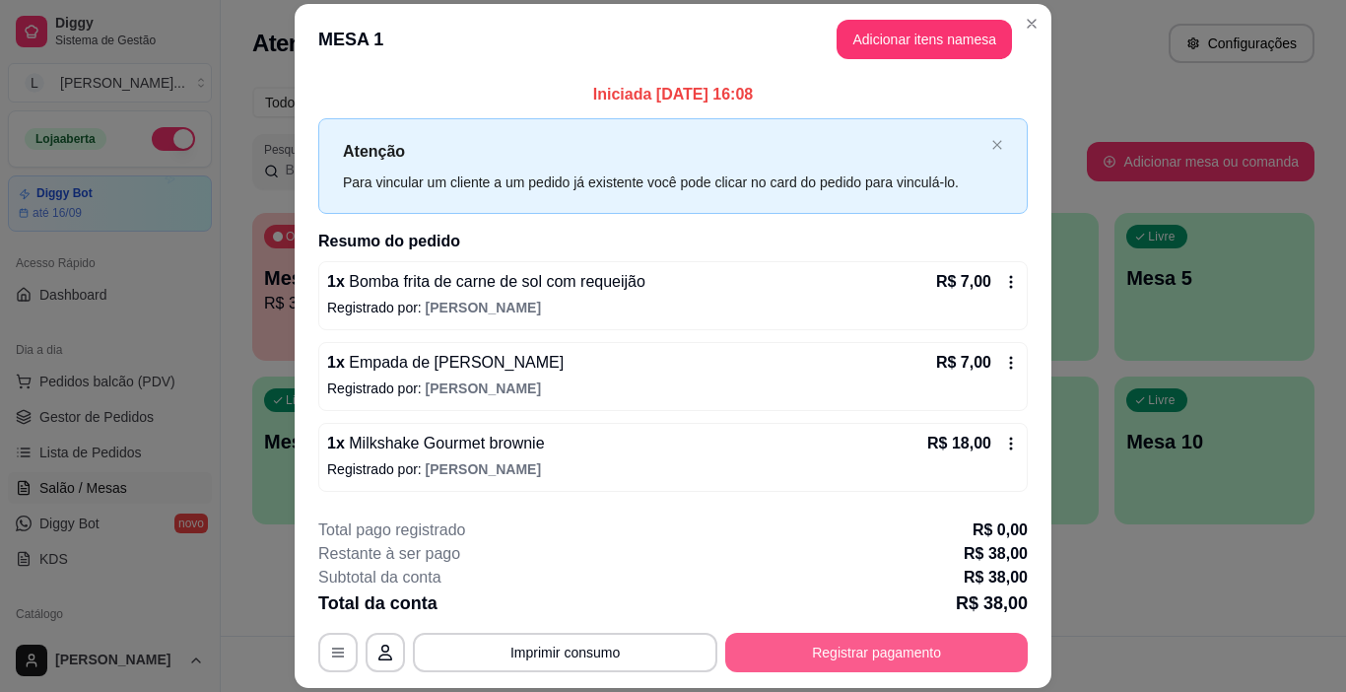
click at [856, 646] on button "Registrar pagamento" at bounding box center [876, 651] width 302 height 39
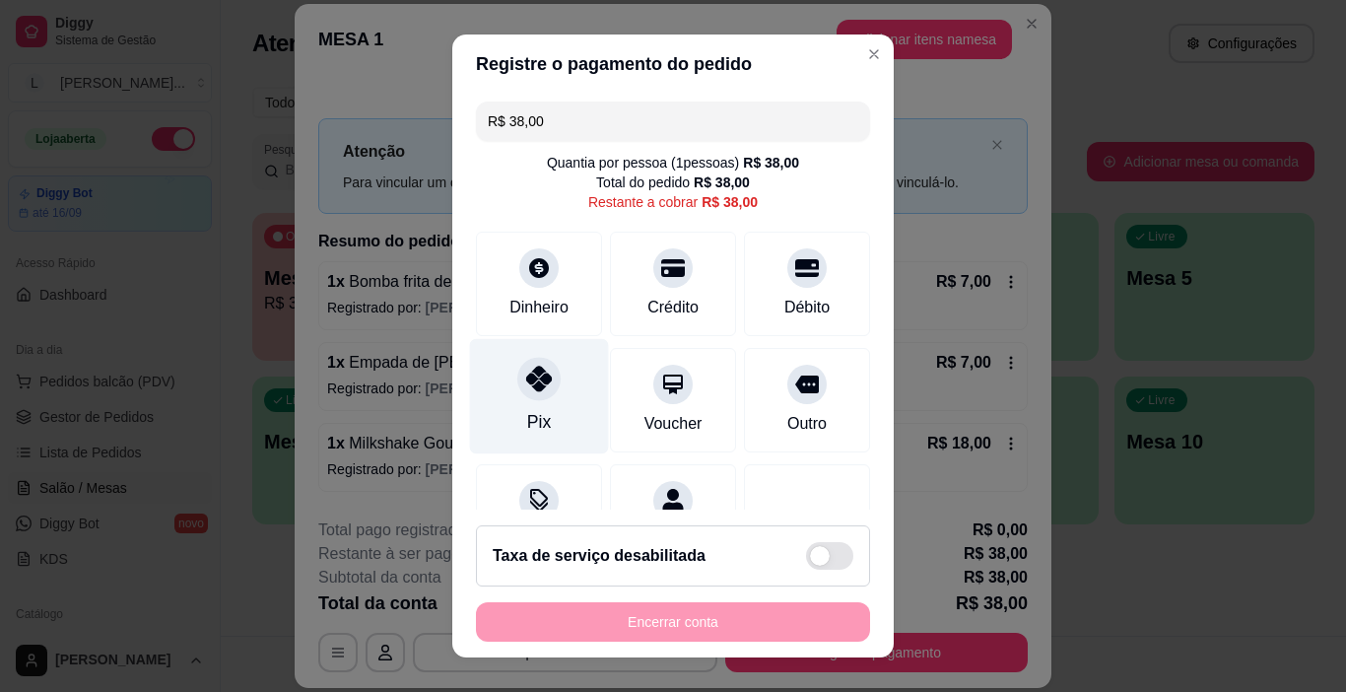
click at [526, 386] on icon at bounding box center [539, 378] width 26 height 26
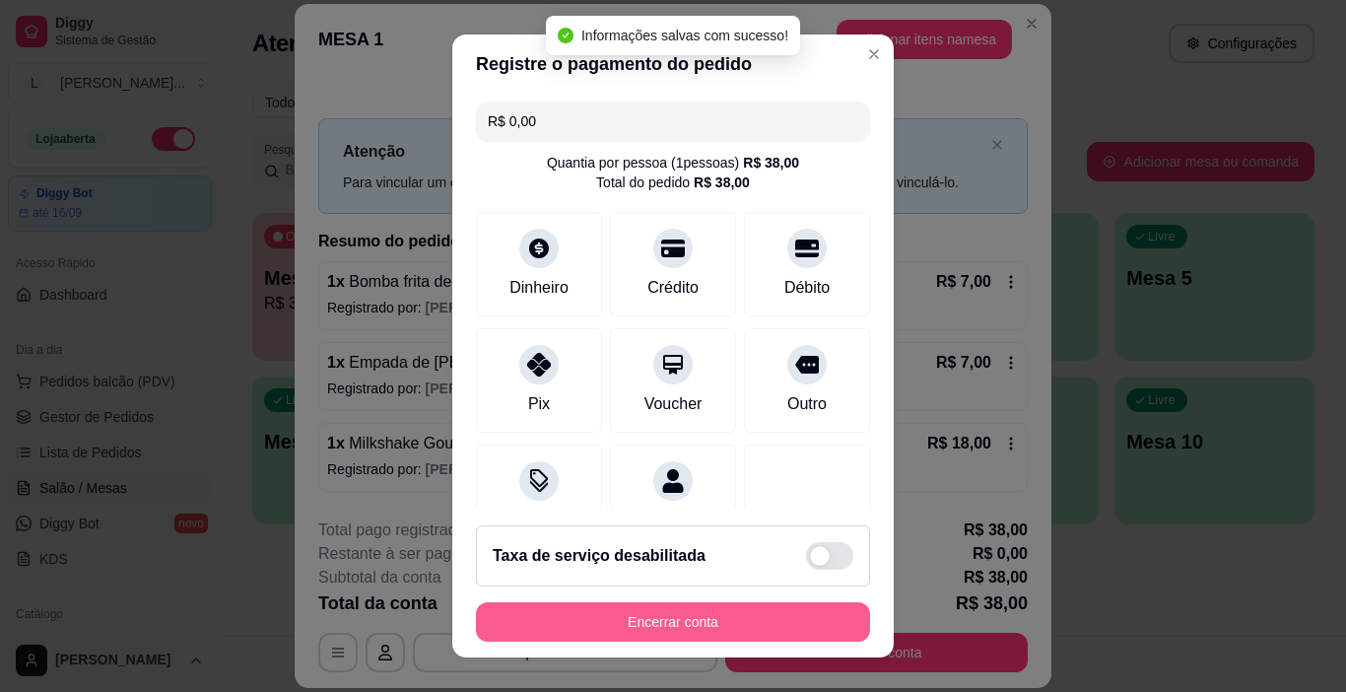
type input "R$ 0,00"
click at [714, 622] on button "Encerrar conta" at bounding box center [673, 621] width 394 height 39
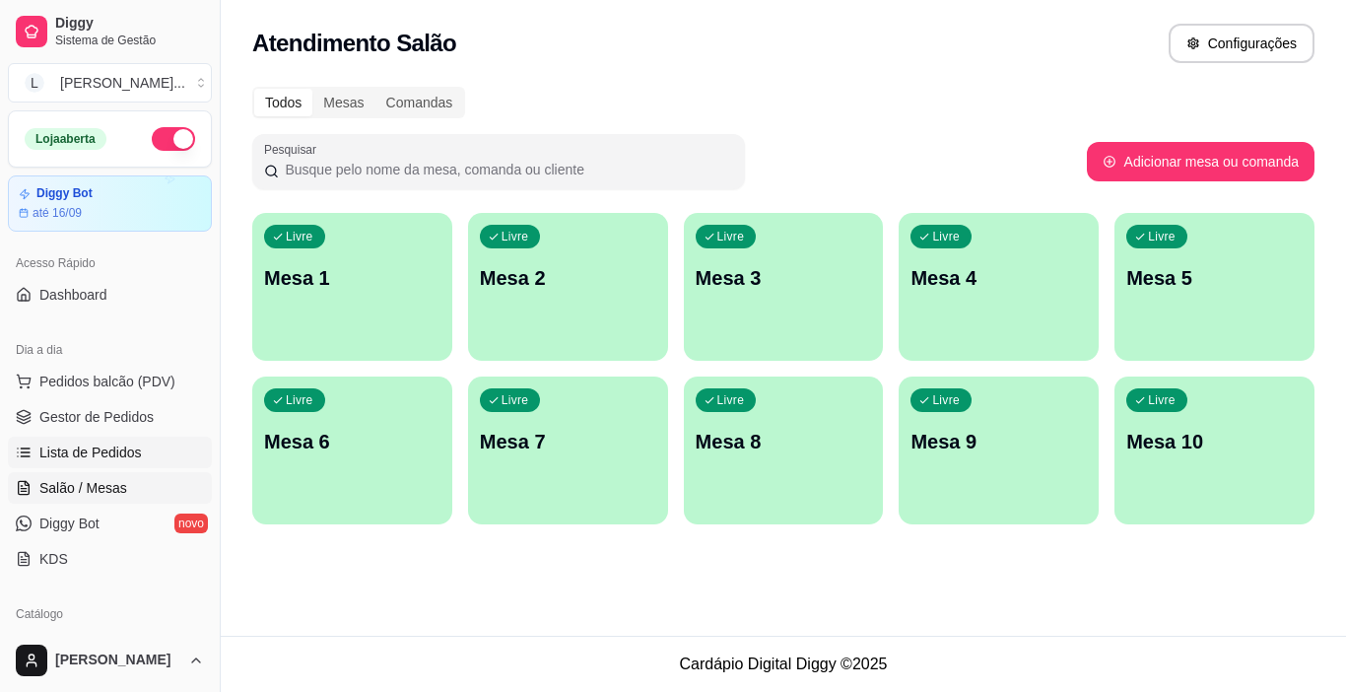
click at [102, 441] on link "Lista de Pedidos" at bounding box center [110, 452] width 204 height 32
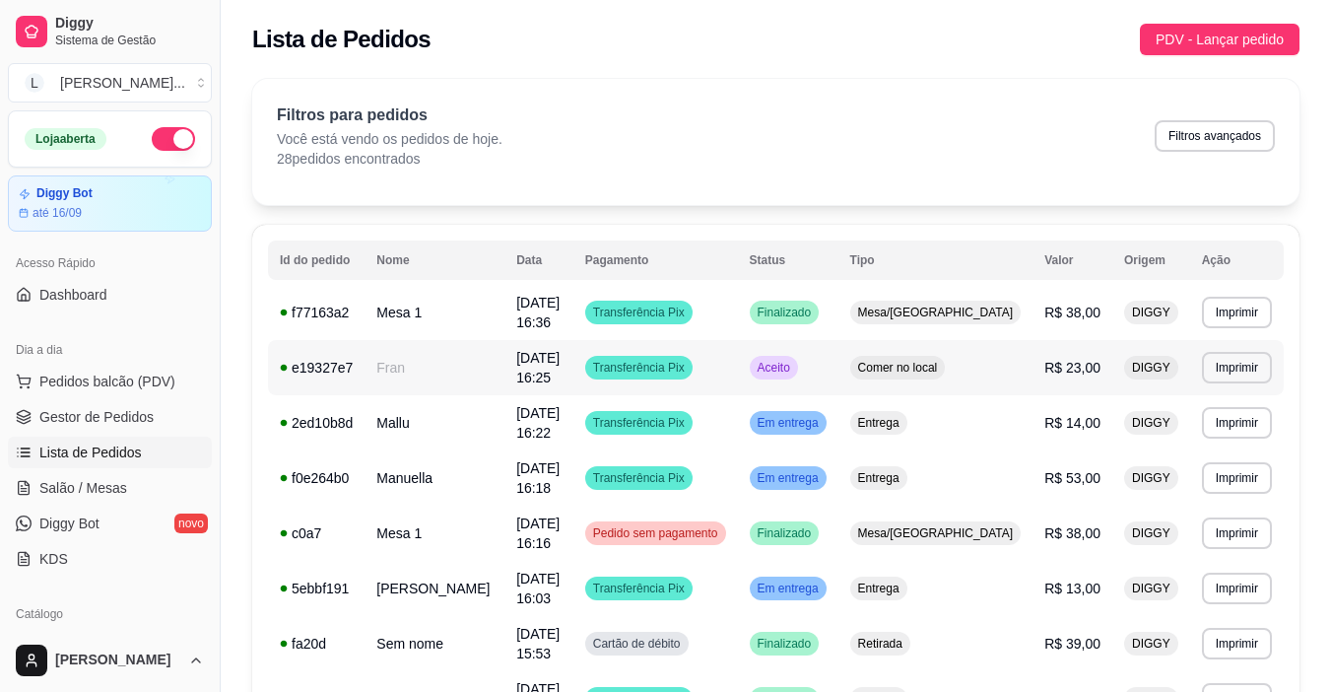
click at [738, 367] on td "Transferência Pix" at bounding box center [655, 367] width 165 height 55
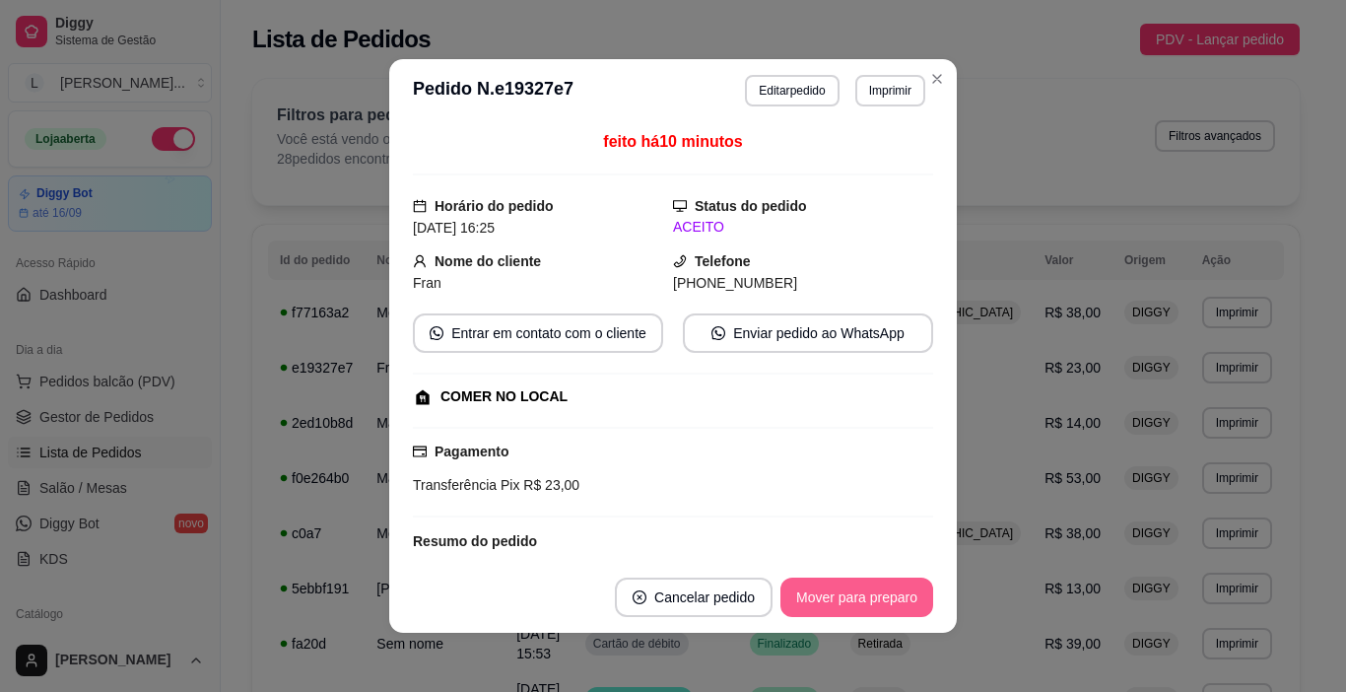
click at [879, 593] on button "Mover para preparo" at bounding box center [856, 596] width 153 height 39
